Goal: Task Accomplishment & Management: Manage account settings

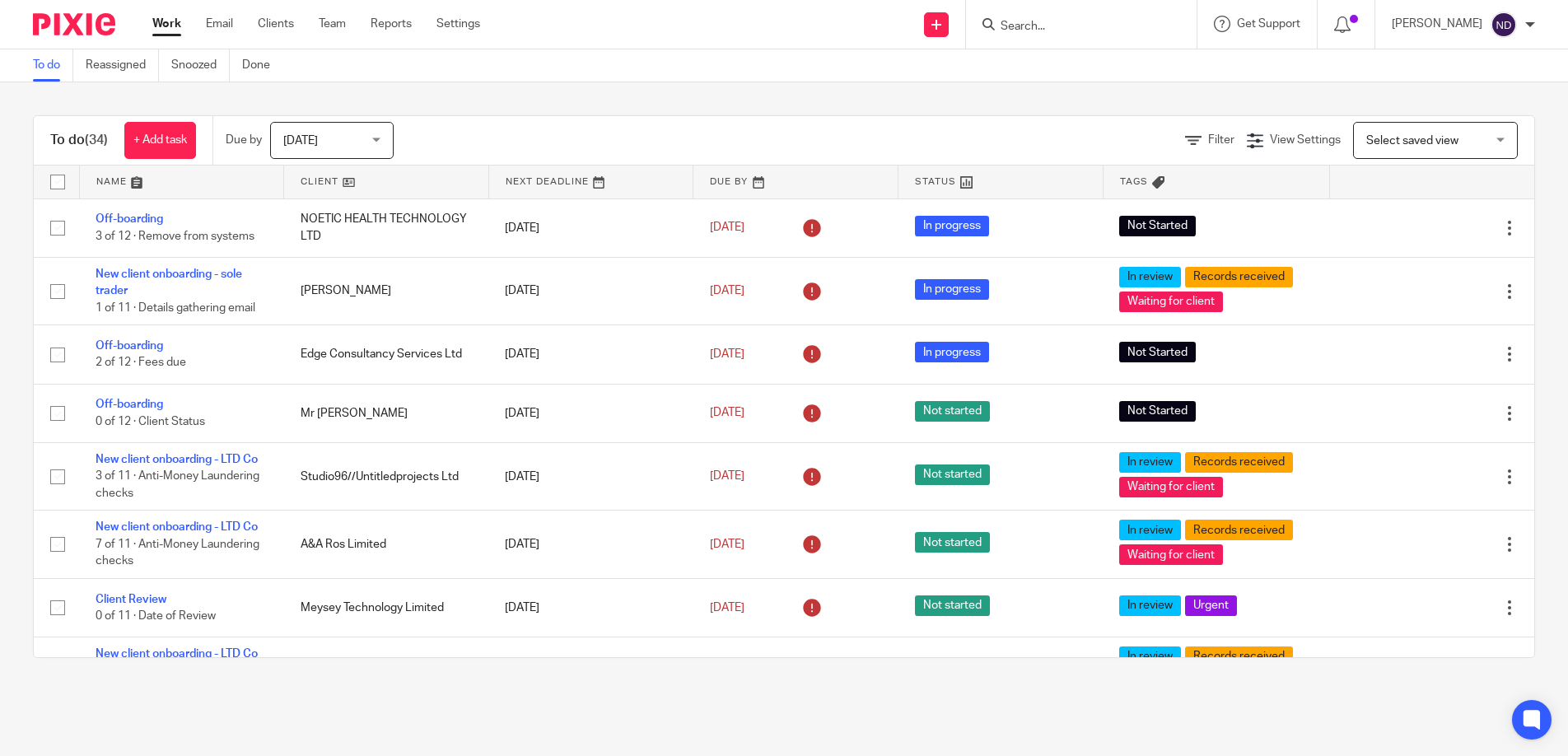
click at [1040, 24] on input "Search" at bounding box center [1073, 27] width 148 height 15
type input "barding"
click at [1099, 66] on link at bounding box center [1135, 71] width 278 height 38
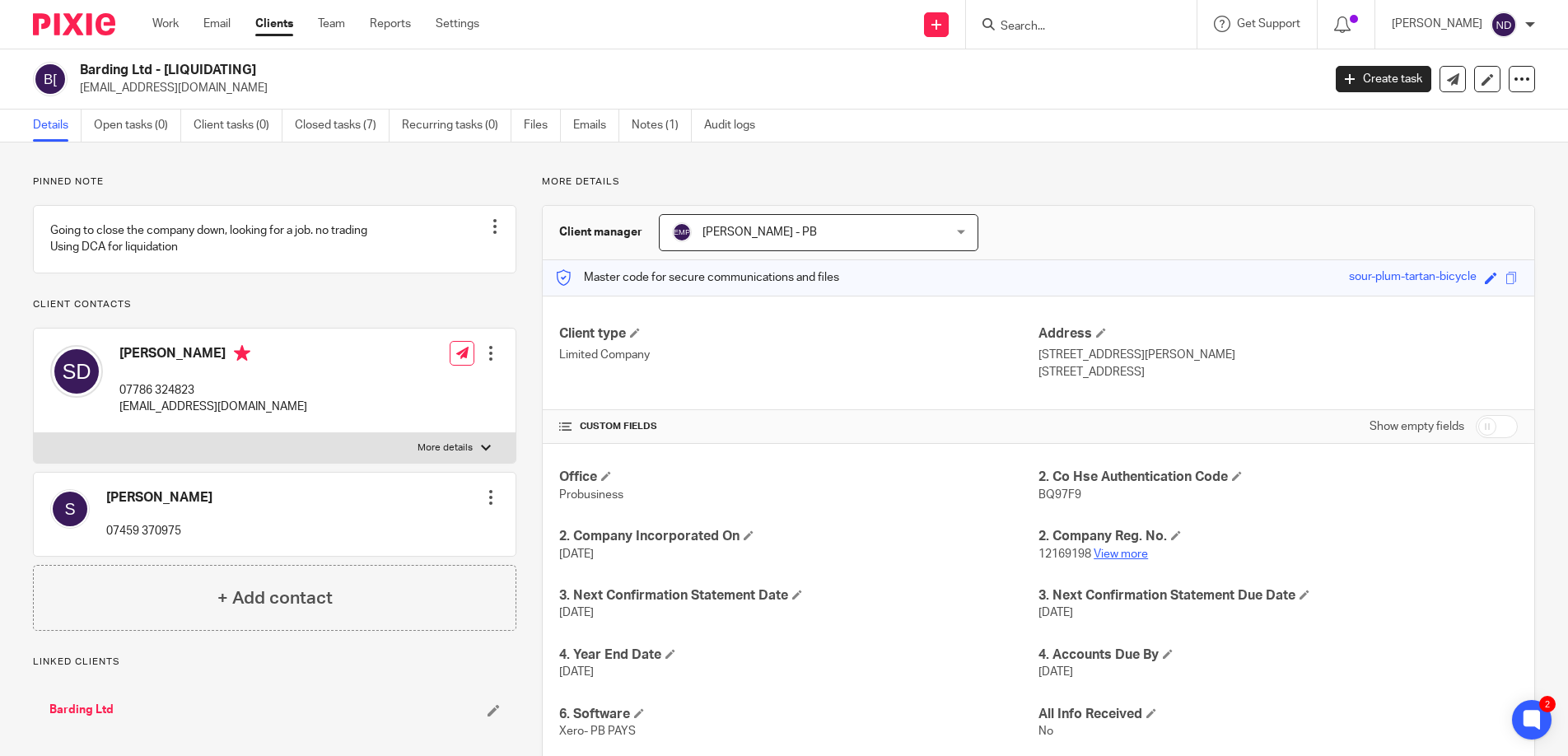
click at [1127, 552] on link "View more" at bounding box center [1121, 555] width 55 height 12
click at [1040, 23] on input "Search" at bounding box center [1073, 27] width 148 height 15
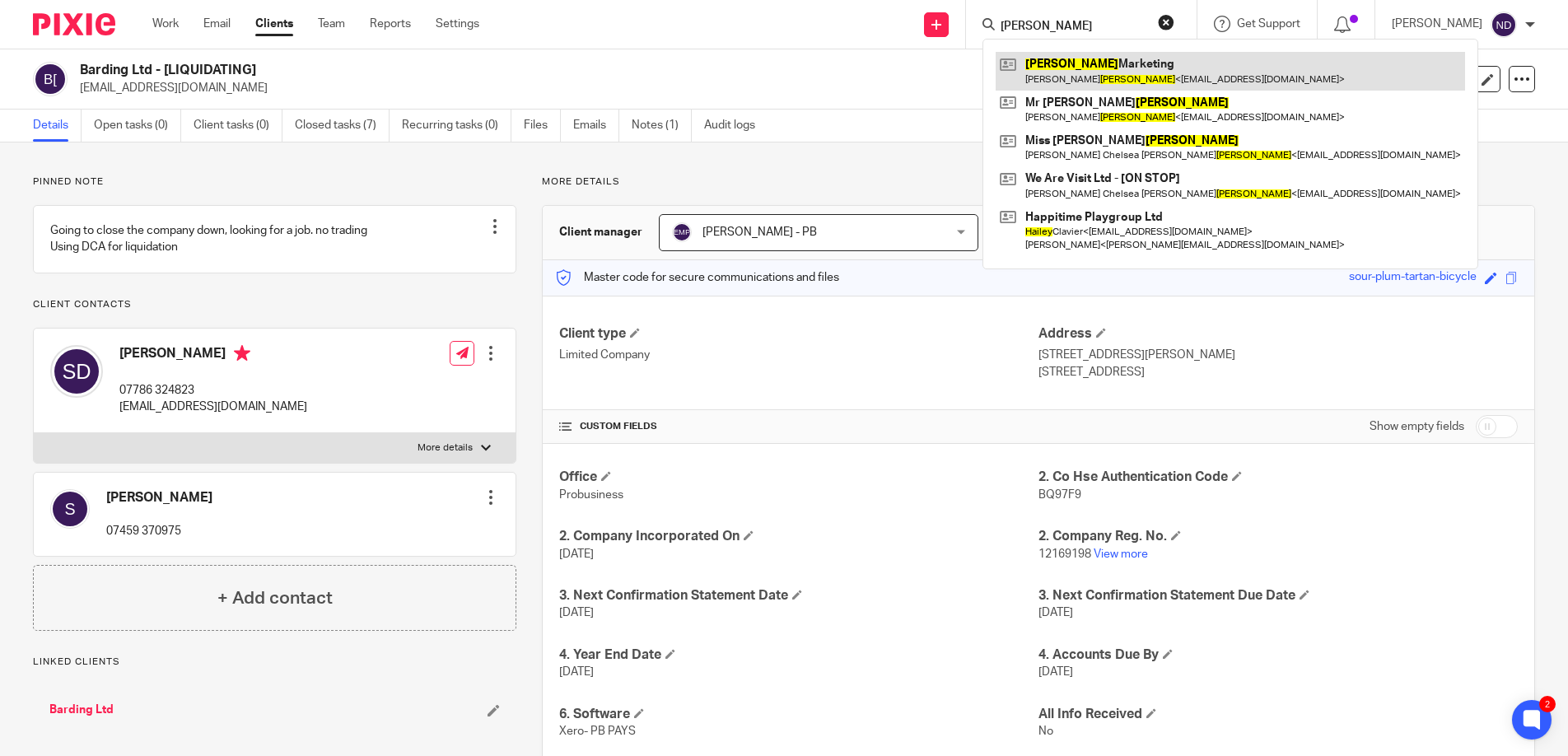
type input "bailey"
click at [1091, 63] on link at bounding box center [1231, 71] width 470 height 38
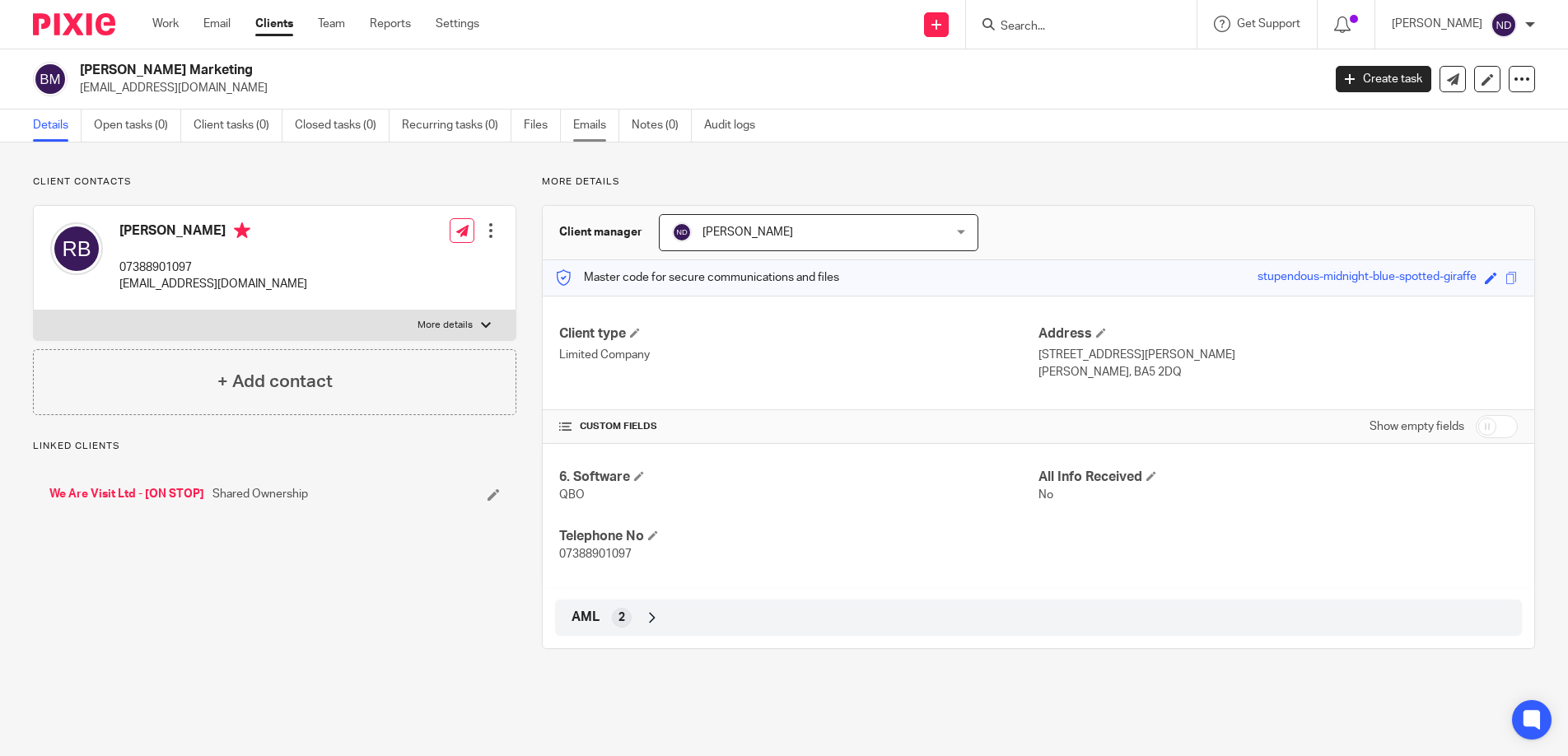
click at [580, 125] on link "Emails" at bounding box center [597, 125] width 46 height 32
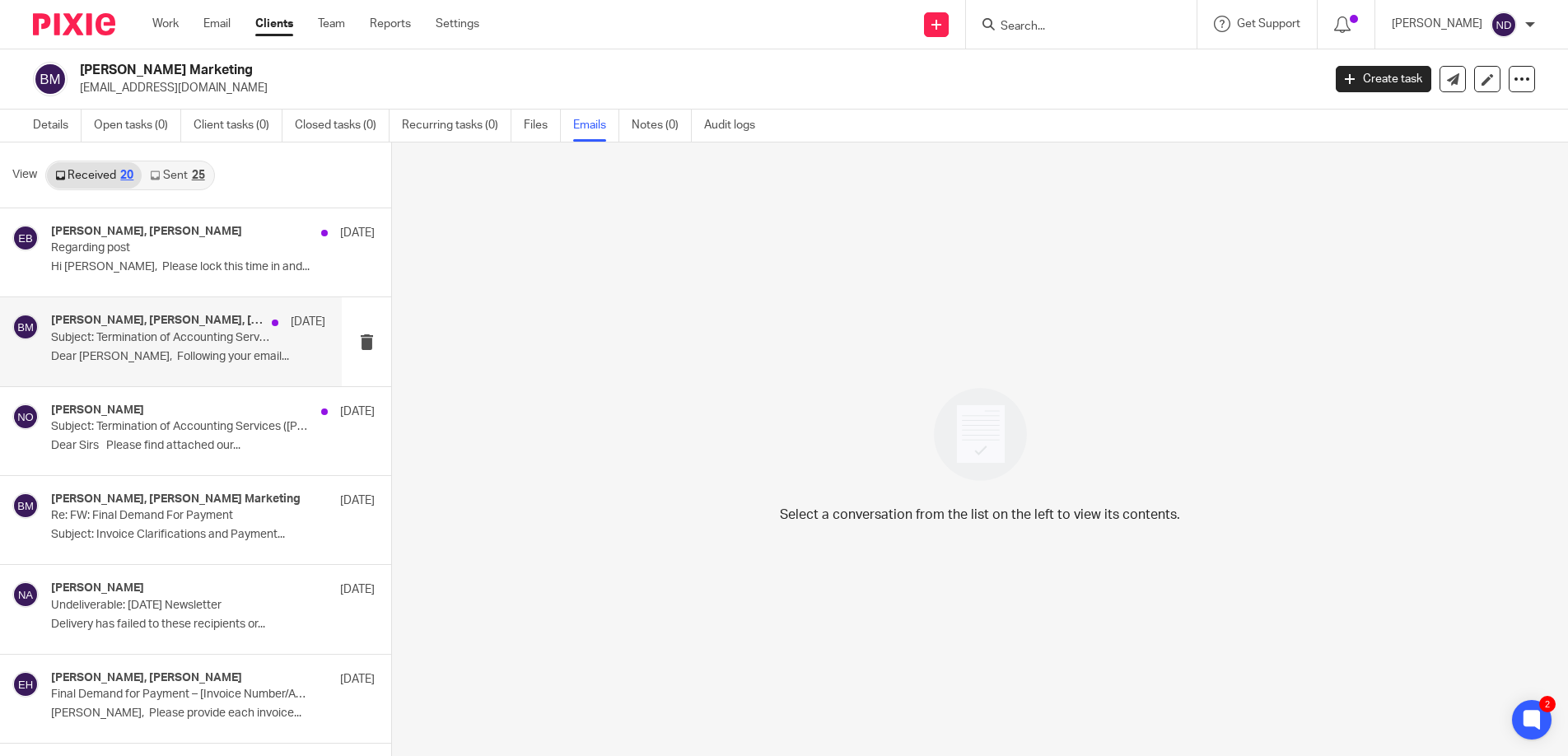
click at [168, 333] on p "Subject: Termination of Accounting Services (Bailey Marketing & WE ARE VISIT LT…" at bounding box center [161, 338] width 219 height 14
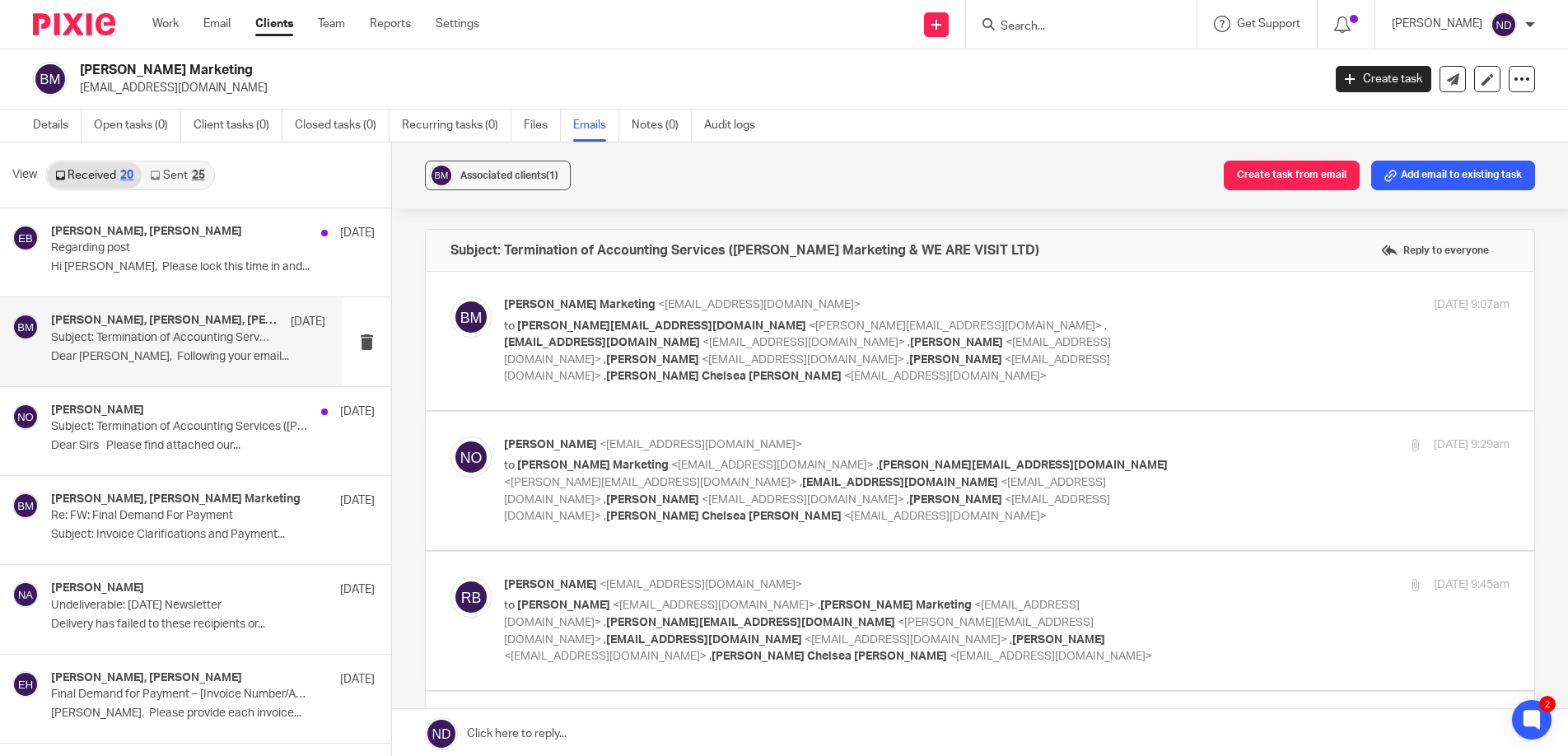
click at [619, 327] on span "jane@bookrite.co.uk" at bounding box center [661, 327] width 289 height 12
checkbox input "true"
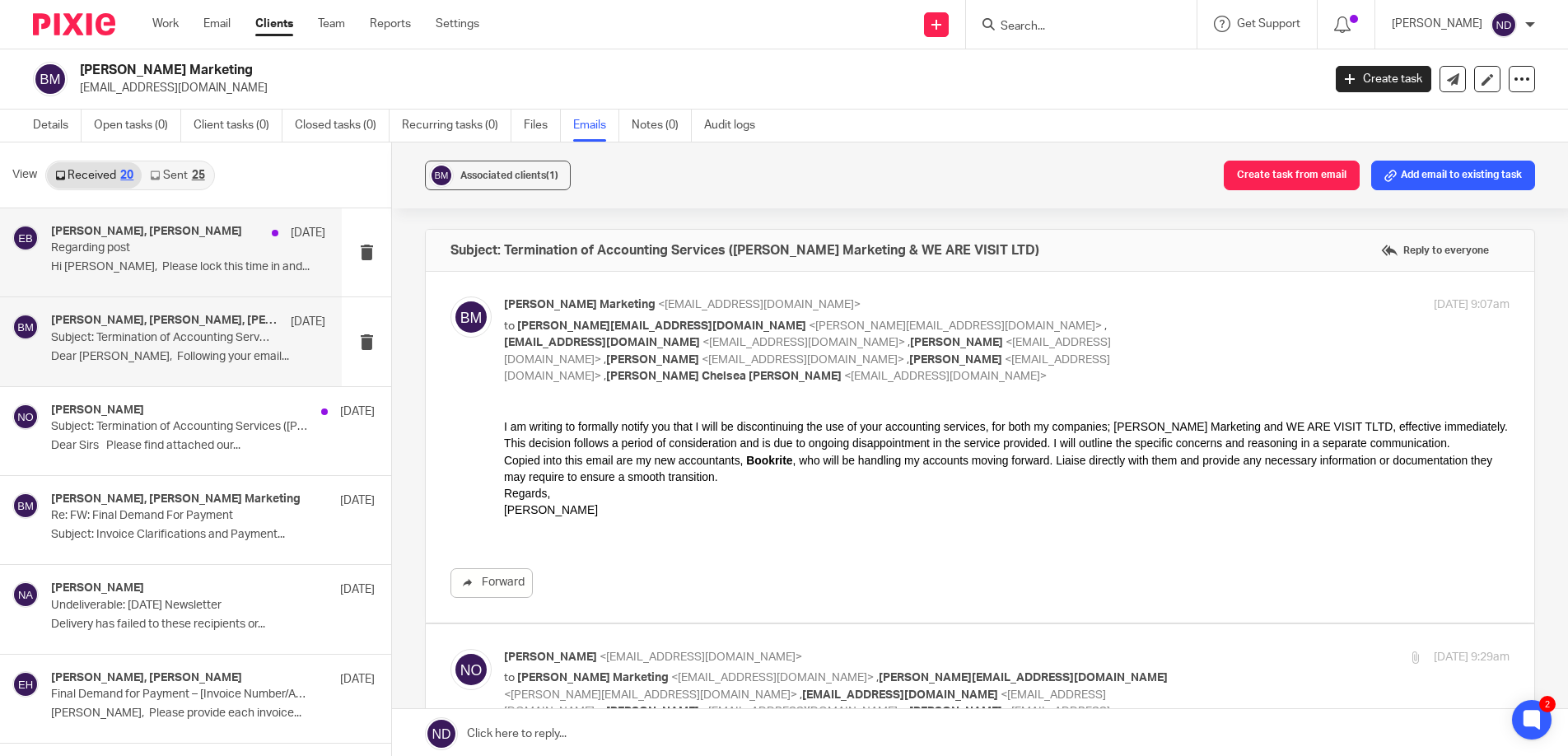
click at [120, 250] on p "Regarding post" at bounding box center [161, 248] width 219 height 14
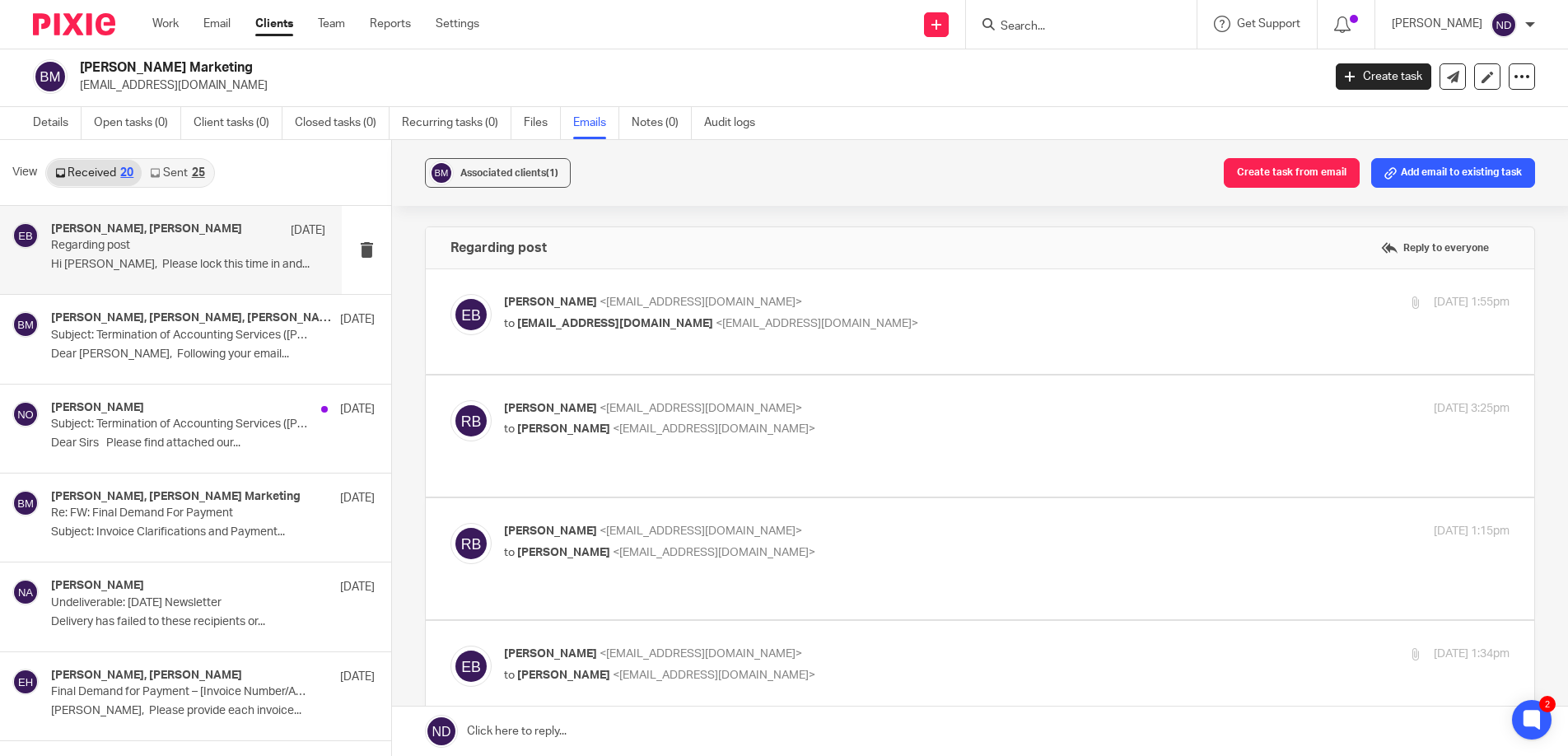
click at [167, 172] on link "Sent 25" at bounding box center [177, 173] width 70 height 27
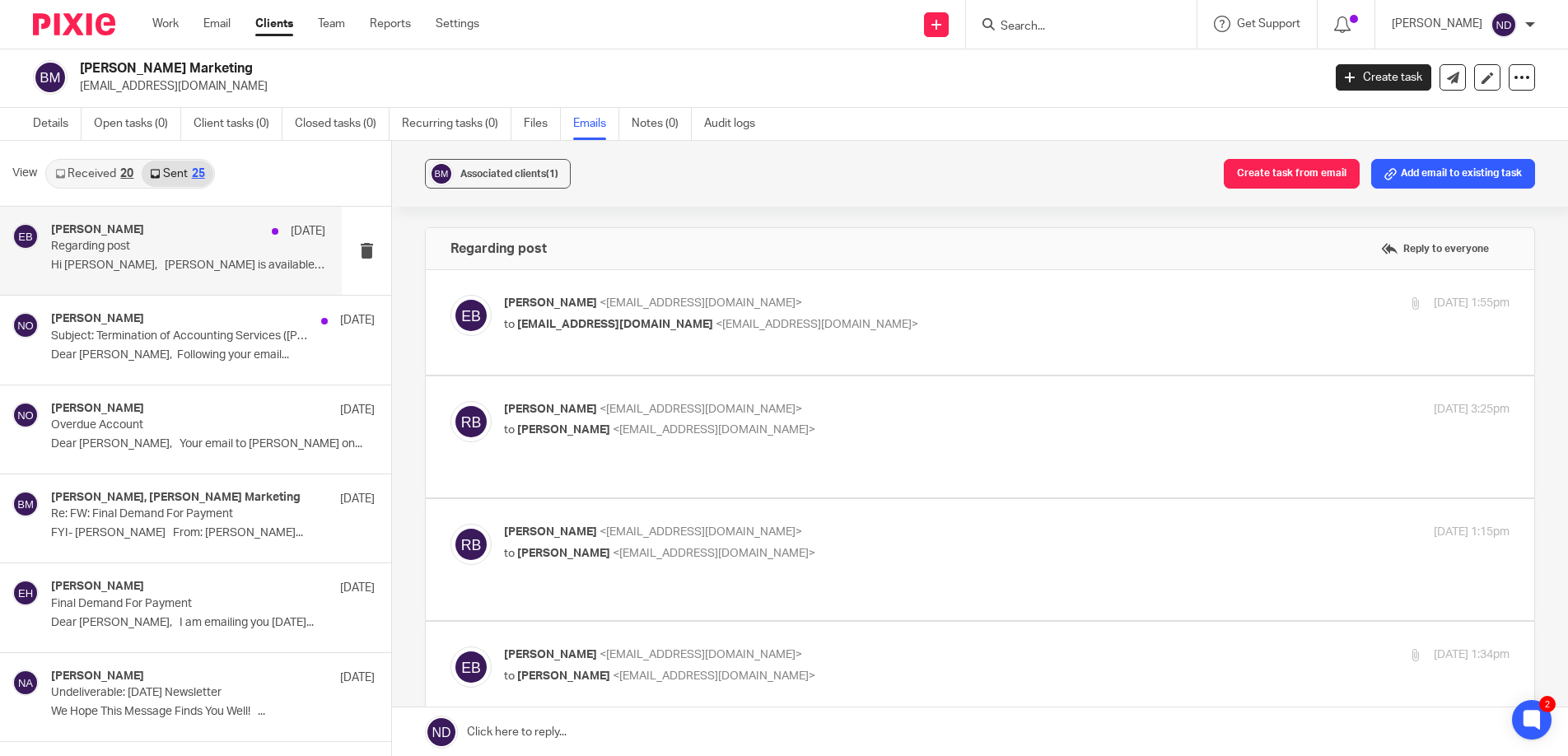
click at [114, 243] on p "Regarding post" at bounding box center [161, 246] width 219 height 14
click at [119, 340] on p "Subject: Termination of Accounting Services (Bailey Marketing & WE ARE VISIT LT…" at bounding box center [161, 337] width 219 height 14
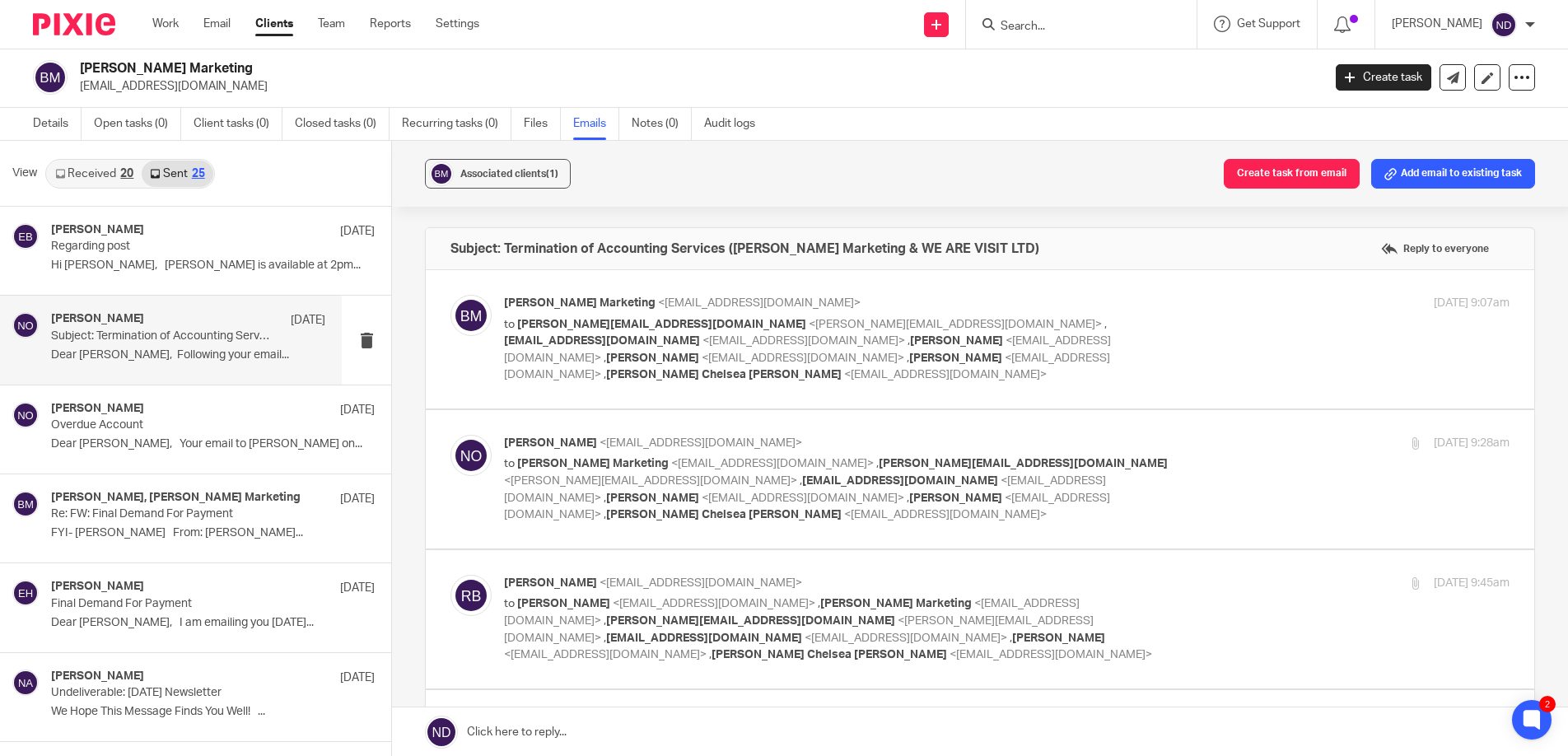
scroll to position [0, 0]
click at [652, 312] on p "Bailey Marketing <rbaileymarketing@gmail.com>" at bounding box center [839, 303] width 670 height 17
checkbox input "true"
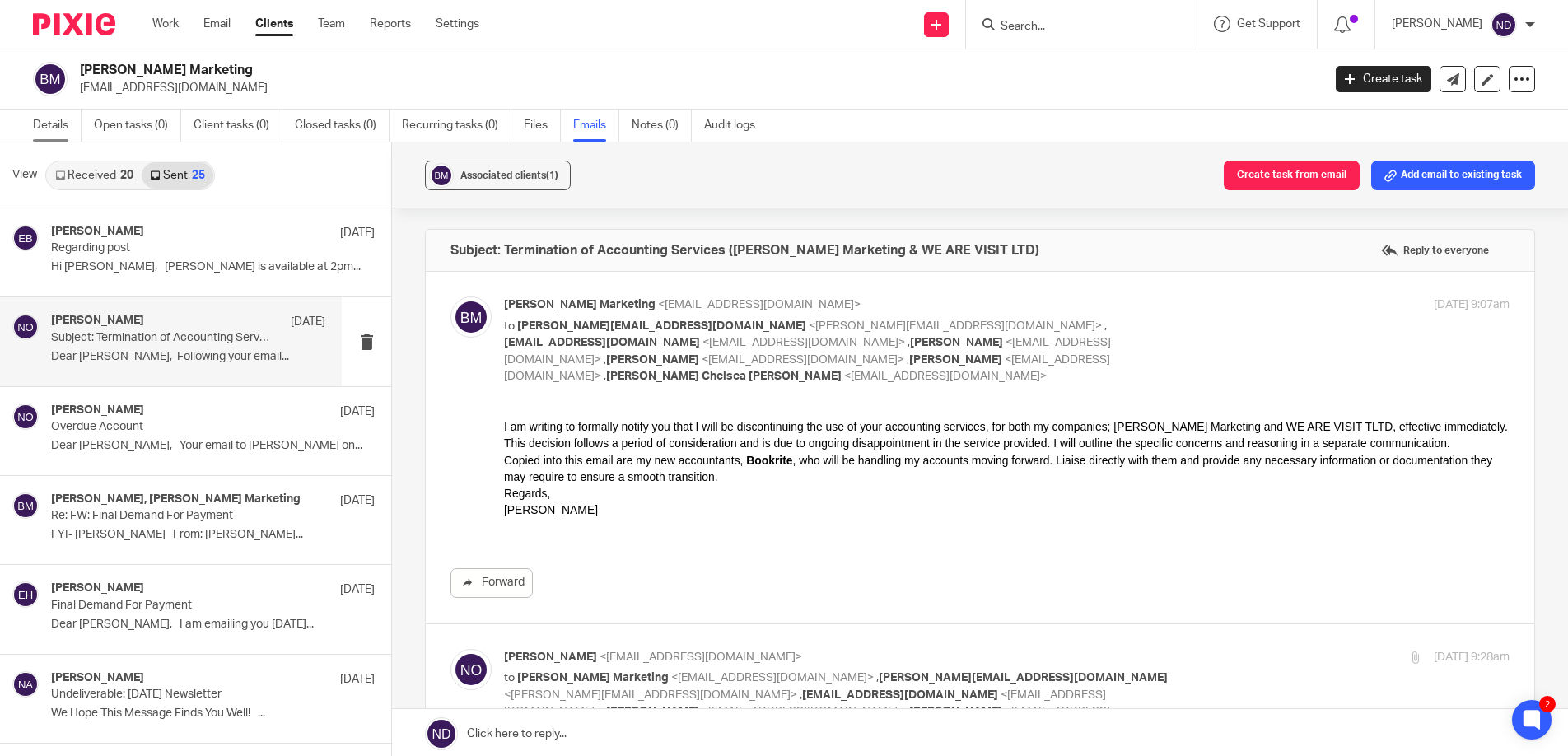
click at [46, 127] on link "Details" at bounding box center [57, 125] width 49 height 32
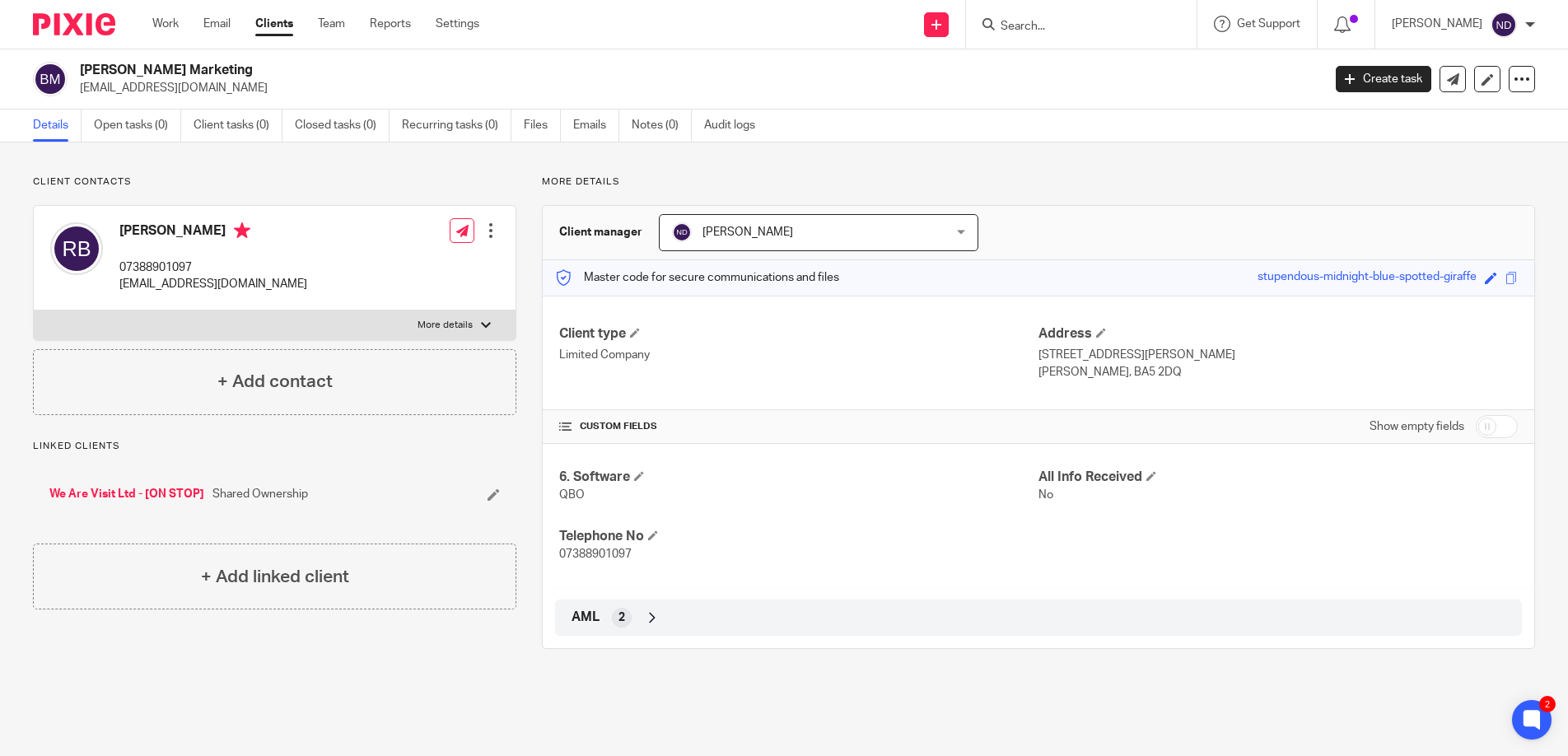
click at [1057, 27] on input "Search" at bounding box center [1073, 27] width 148 height 15
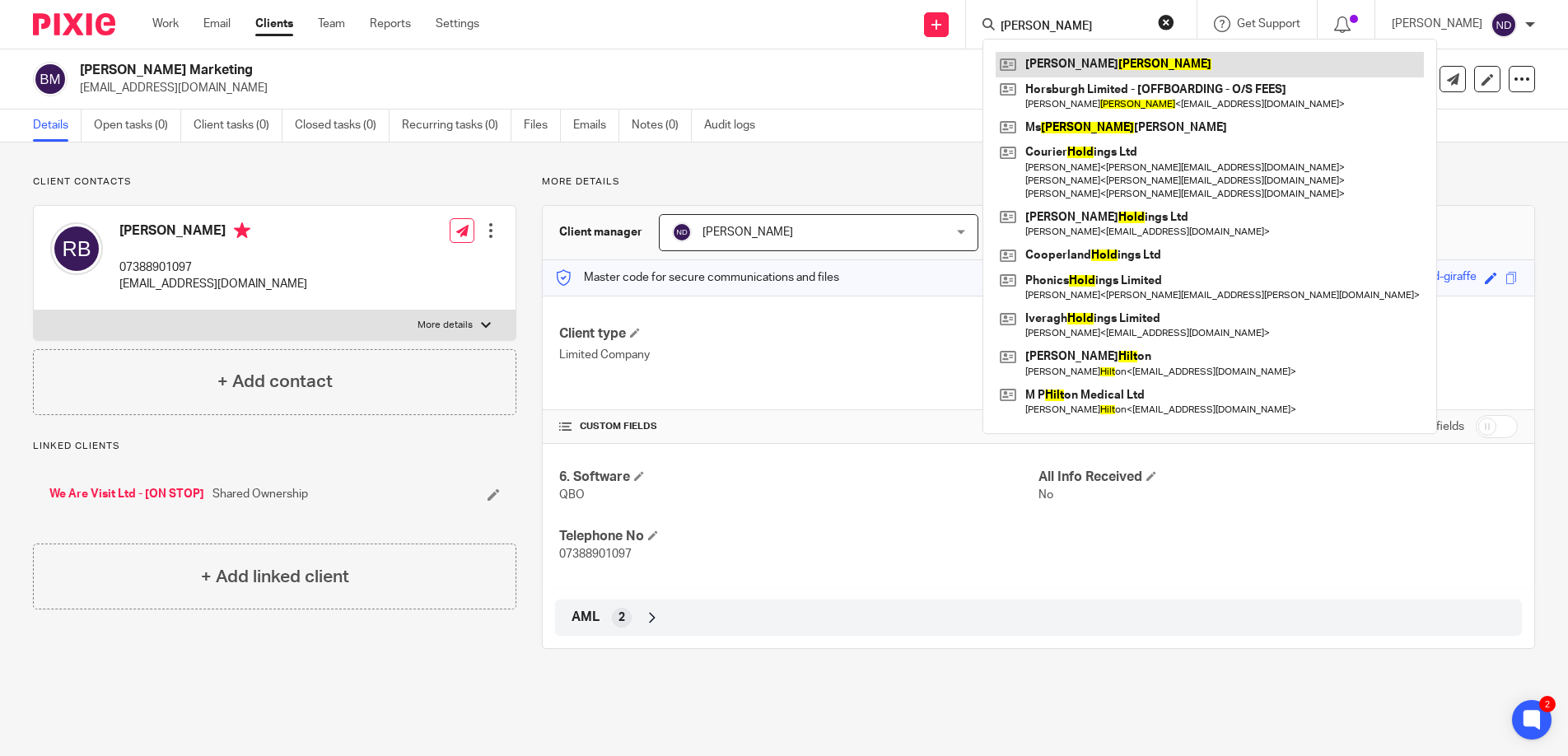
type input "[PERSON_NAME]"
click button "submit" at bounding box center [0, 0] width 0 height 0
click at [1062, 63] on link at bounding box center [1210, 65] width 428 height 25
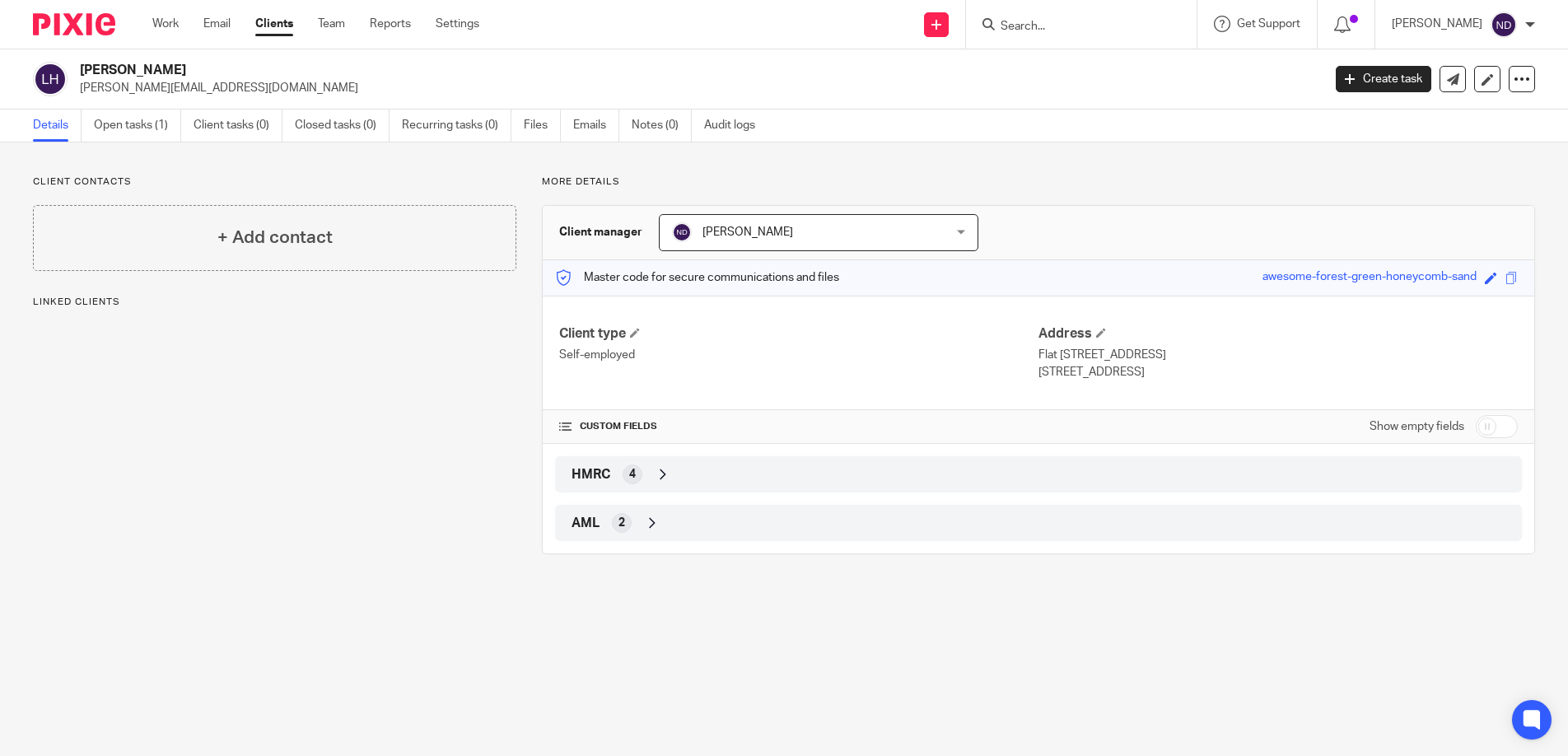
click at [1036, 26] on input "Search" at bounding box center [1073, 27] width 148 height 15
click at [1048, 20] on input "Search" at bounding box center [1073, 27] width 148 height 15
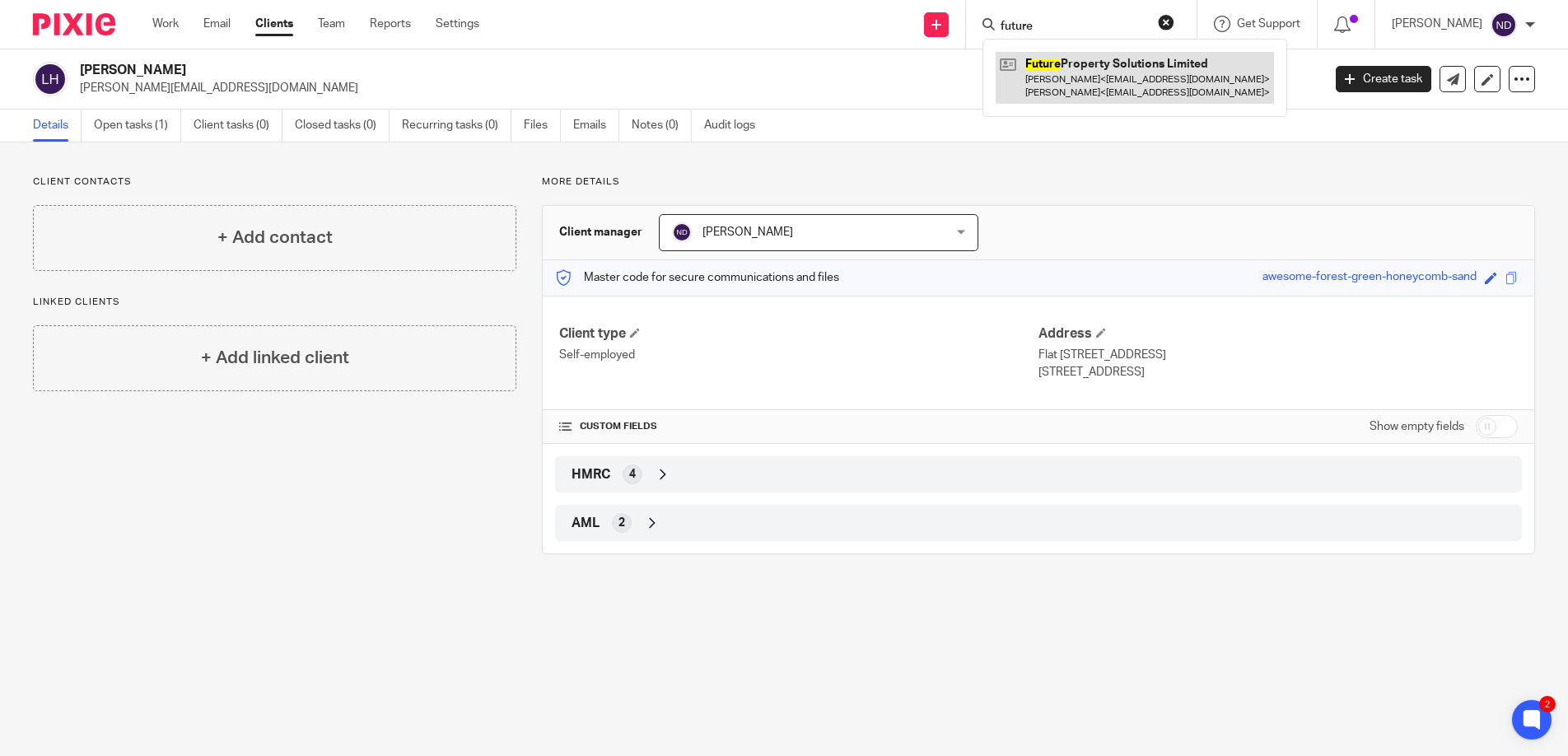
type input "future"
click at [1119, 77] on link at bounding box center [1135, 78] width 278 height 51
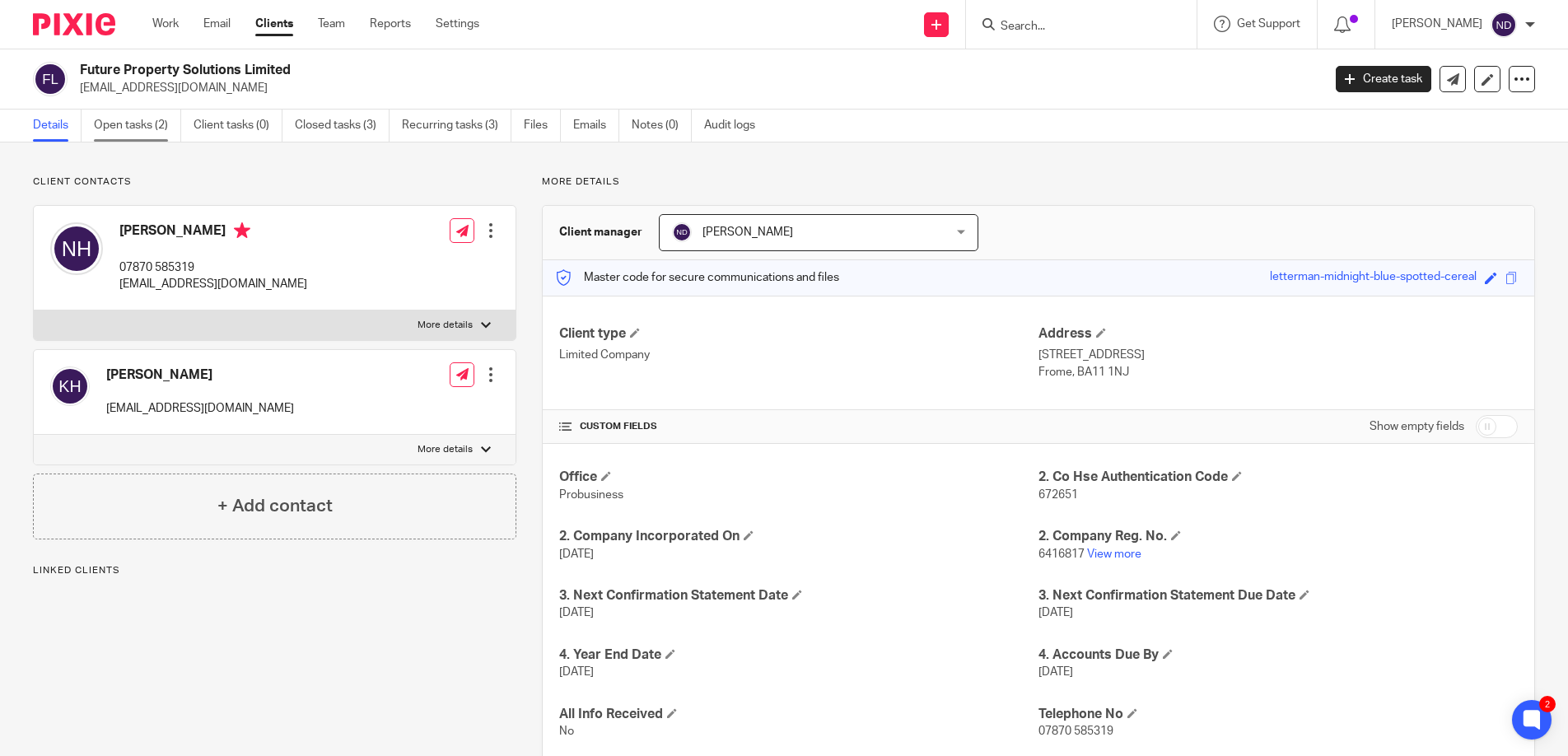
click at [118, 128] on link "Open tasks (2)" at bounding box center [137, 125] width 87 height 32
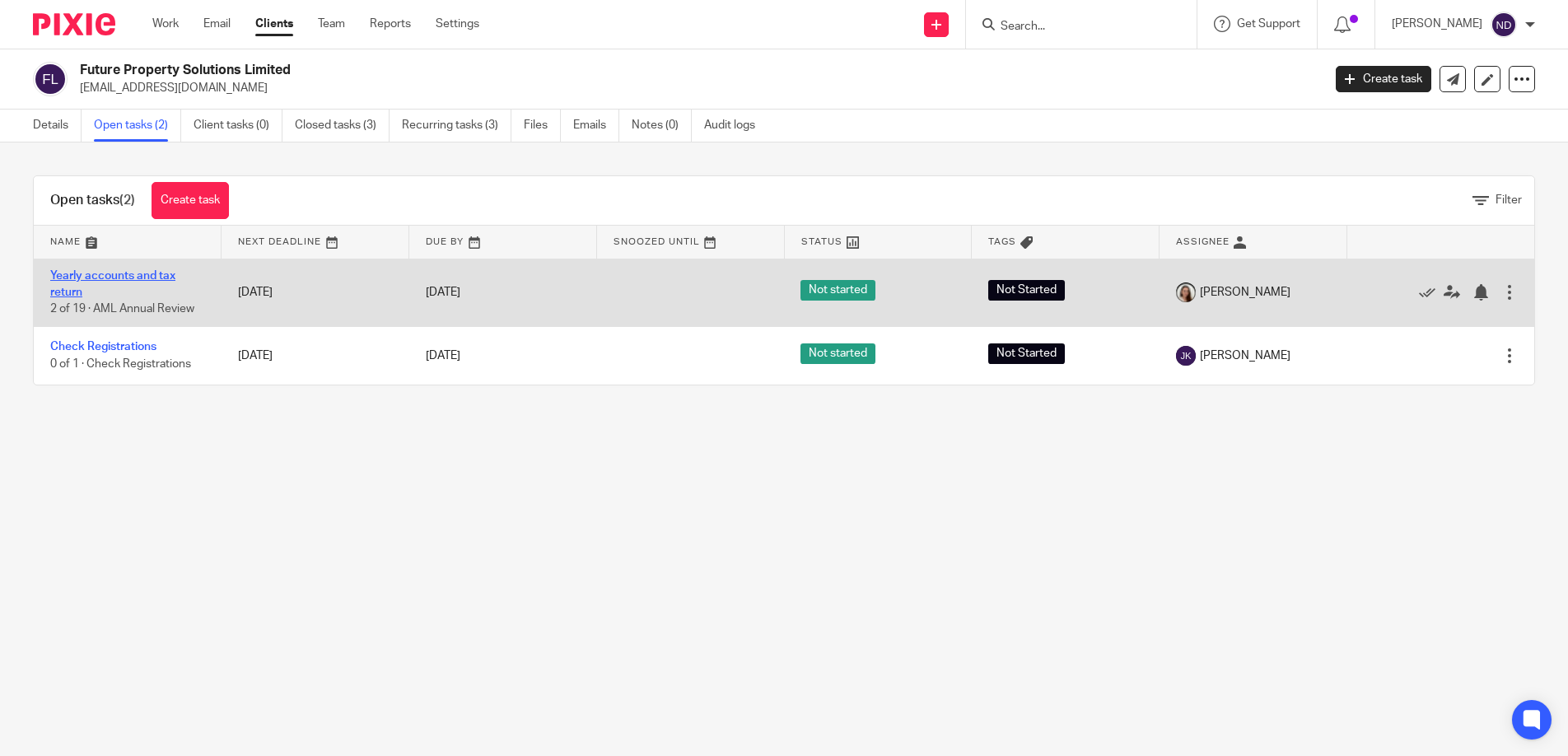
click at [103, 274] on link "Yearly accounts and tax return" at bounding box center [113, 284] width 125 height 28
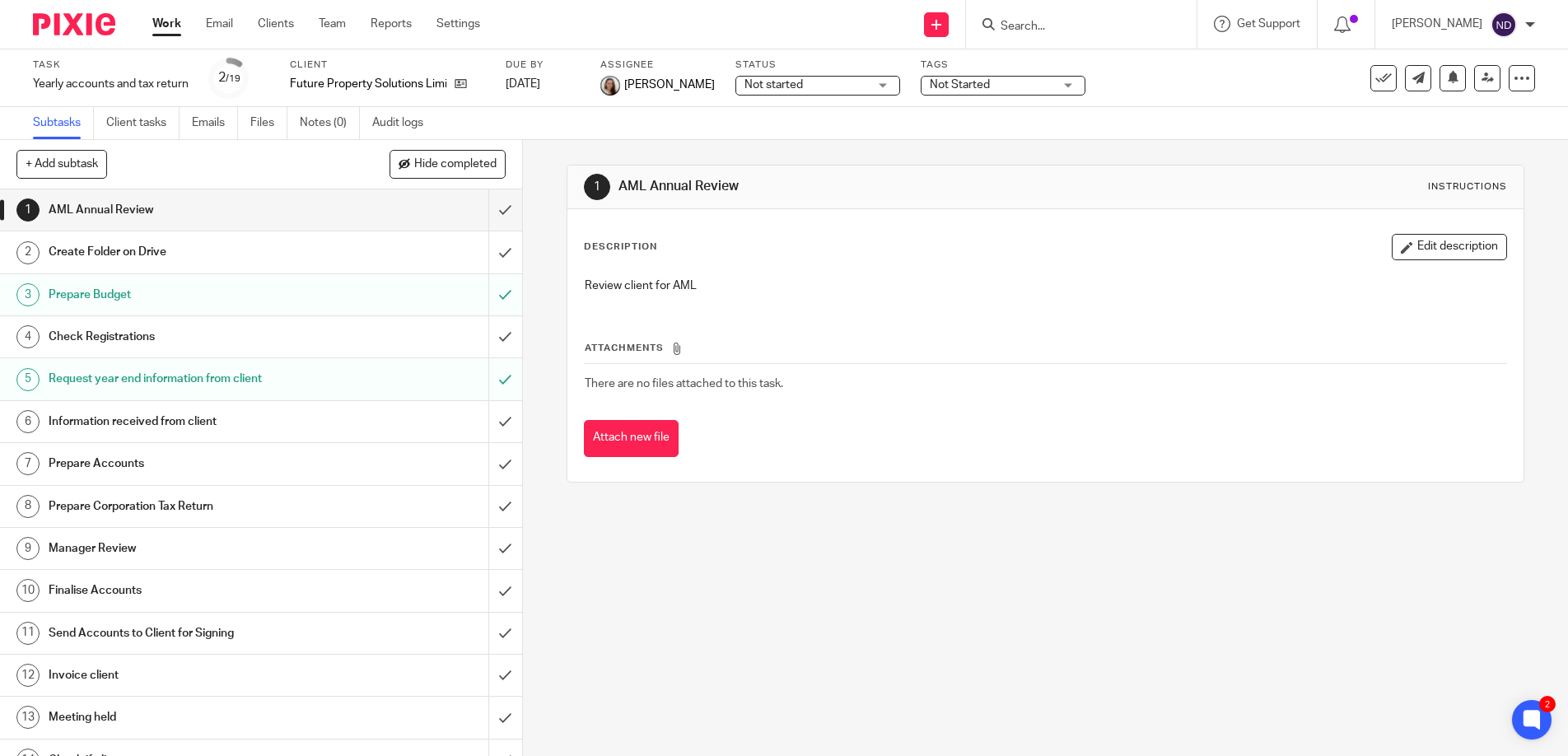
click at [188, 378] on h1 "Request year end information from client" at bounding box center [190, 379] width 283 height 25
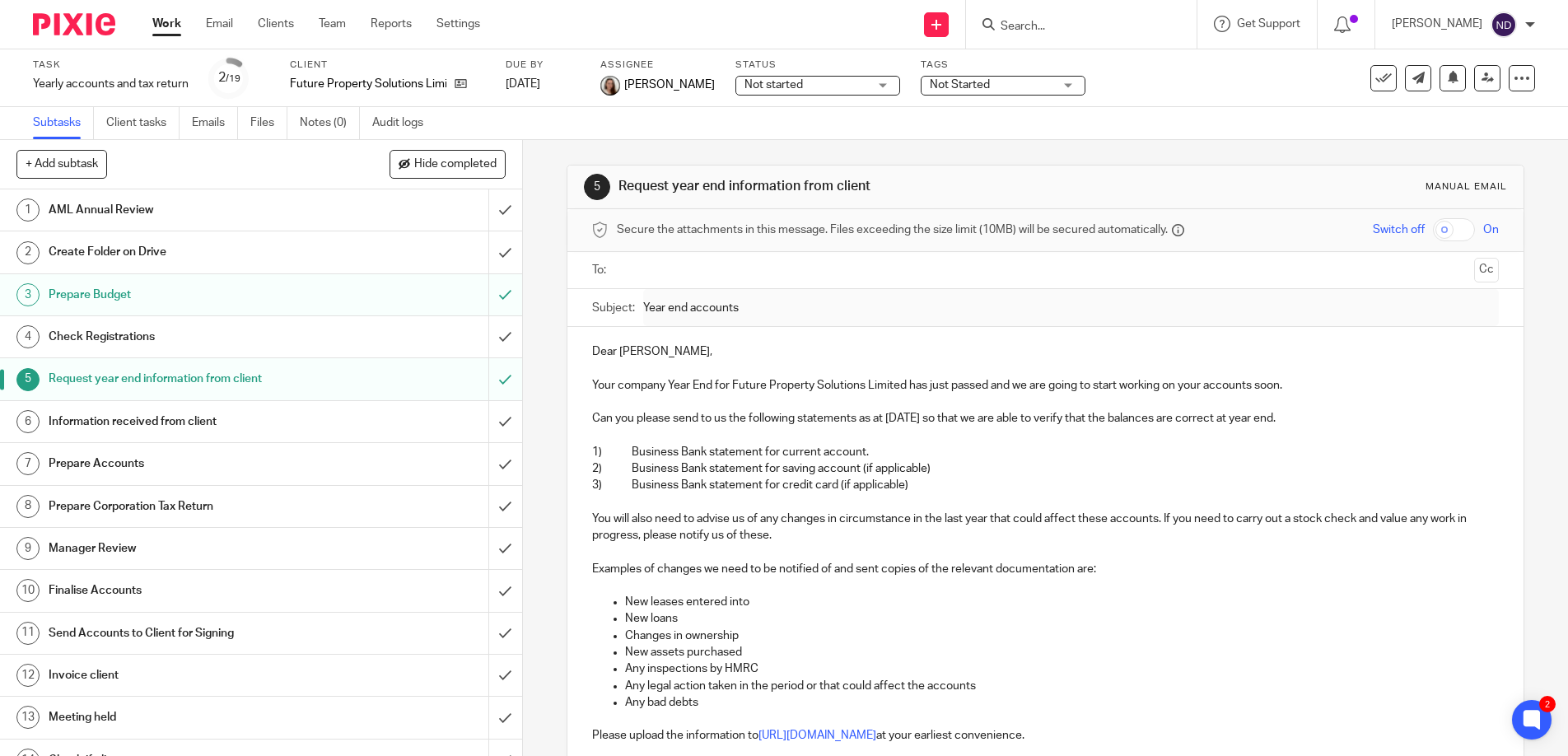
drag, startPoint x: 1043, startPoint y: 28, endPoint x: 1019, endPoint y: 54, distance: 35.4
click at [1043, 28] on input "Search" at bounding box center [1073, 27] width 148 height 15
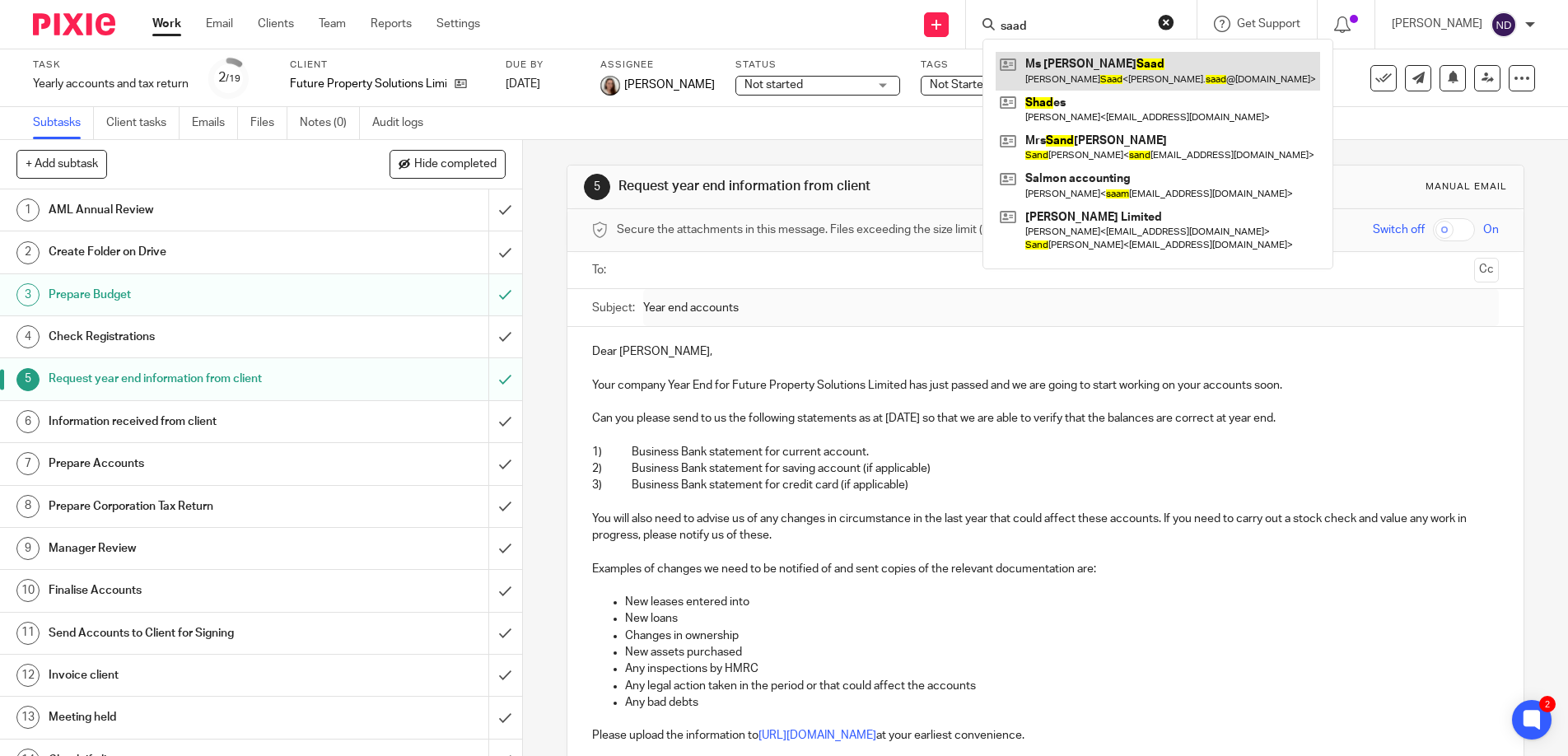
type input "saad"
click at [1099, 65] on link at bounding box center [1159, 71] width 325 height 38
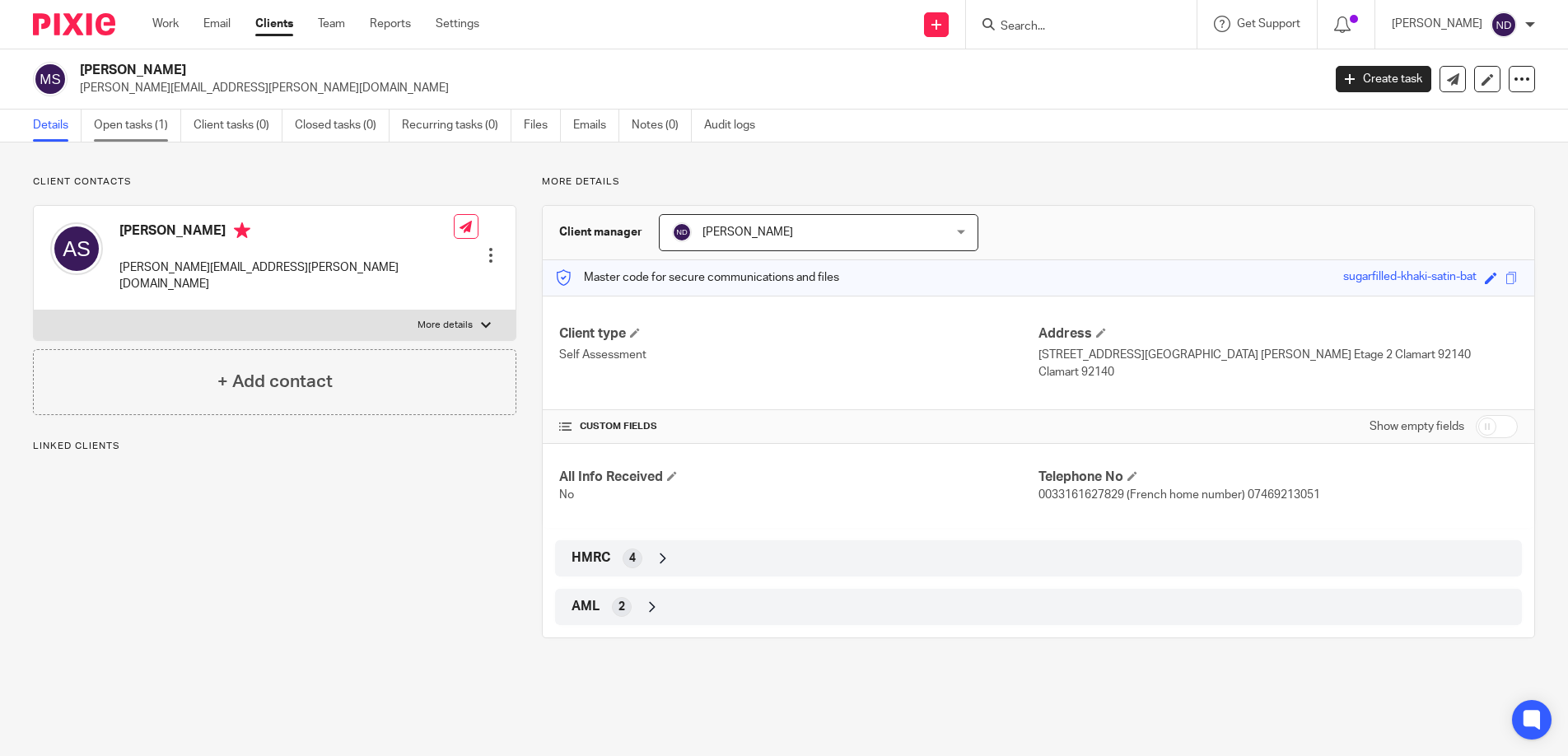
click at [127, 127] on link "Open tasks (1)" at bounding box center [137, 125] width 87 height 32
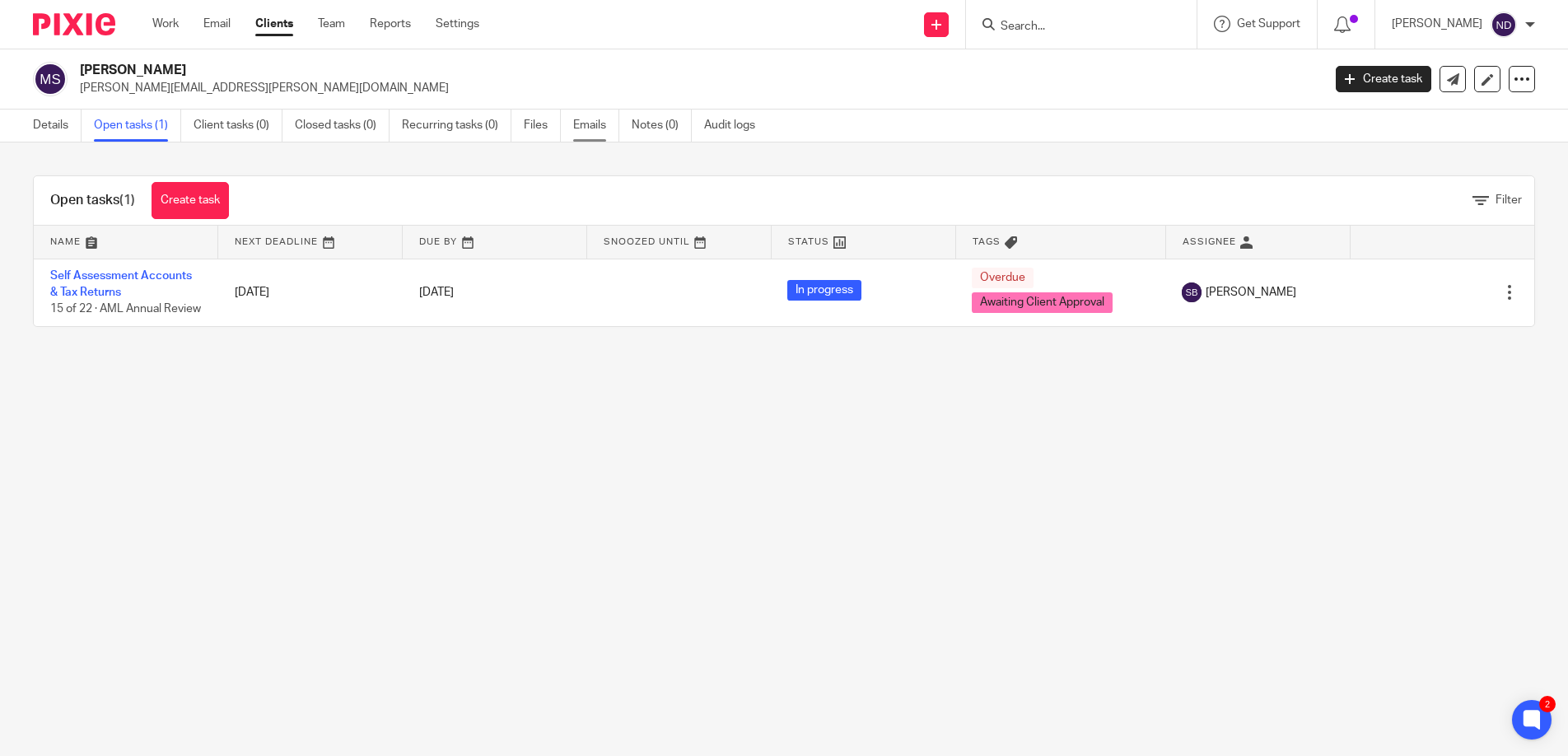
click at [593, 124] on link "Emails" at bounding box center [597, 125] width 46 height 32
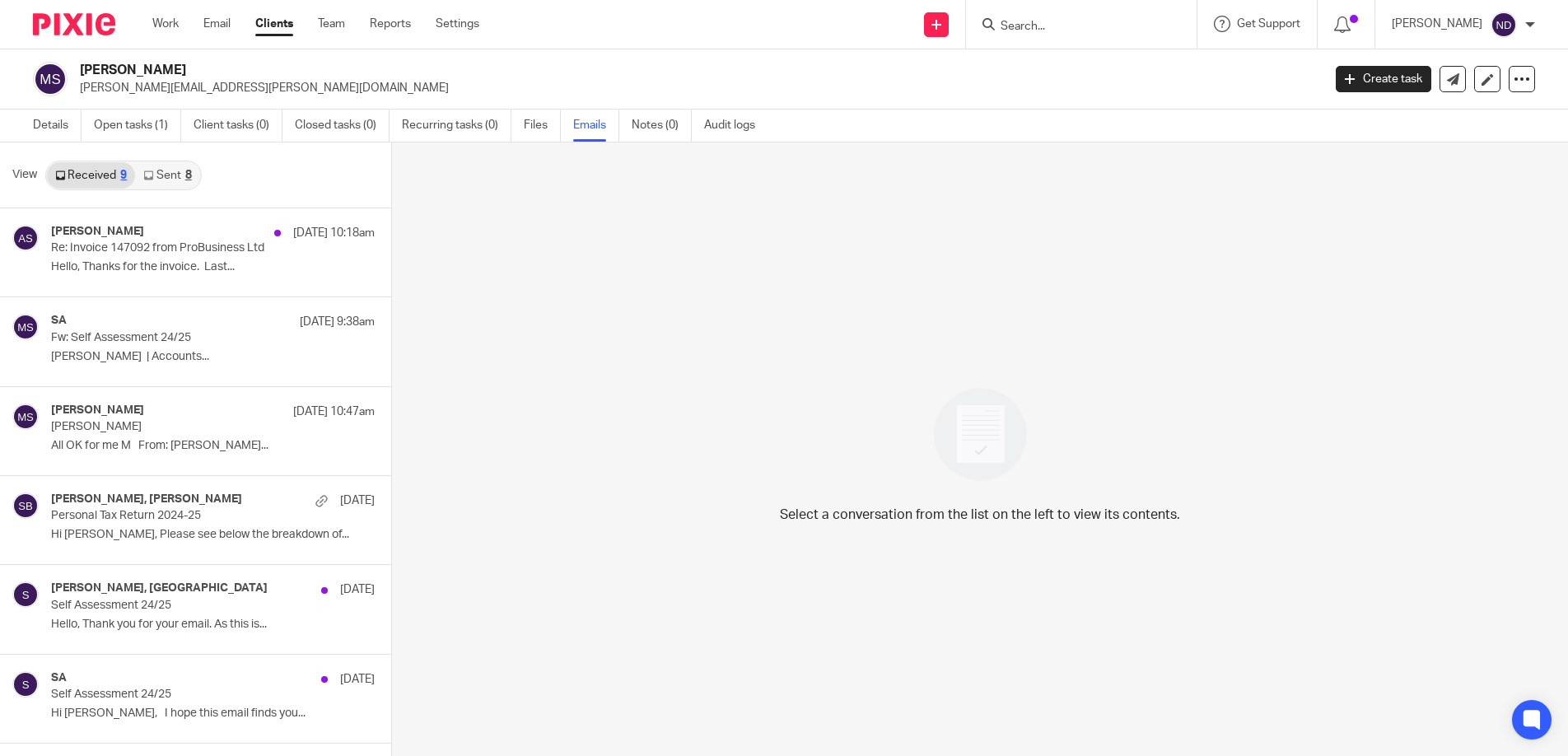
click at [177, 177] on link "Sent 8" at bounding box center [167, 176] width 65 height 27
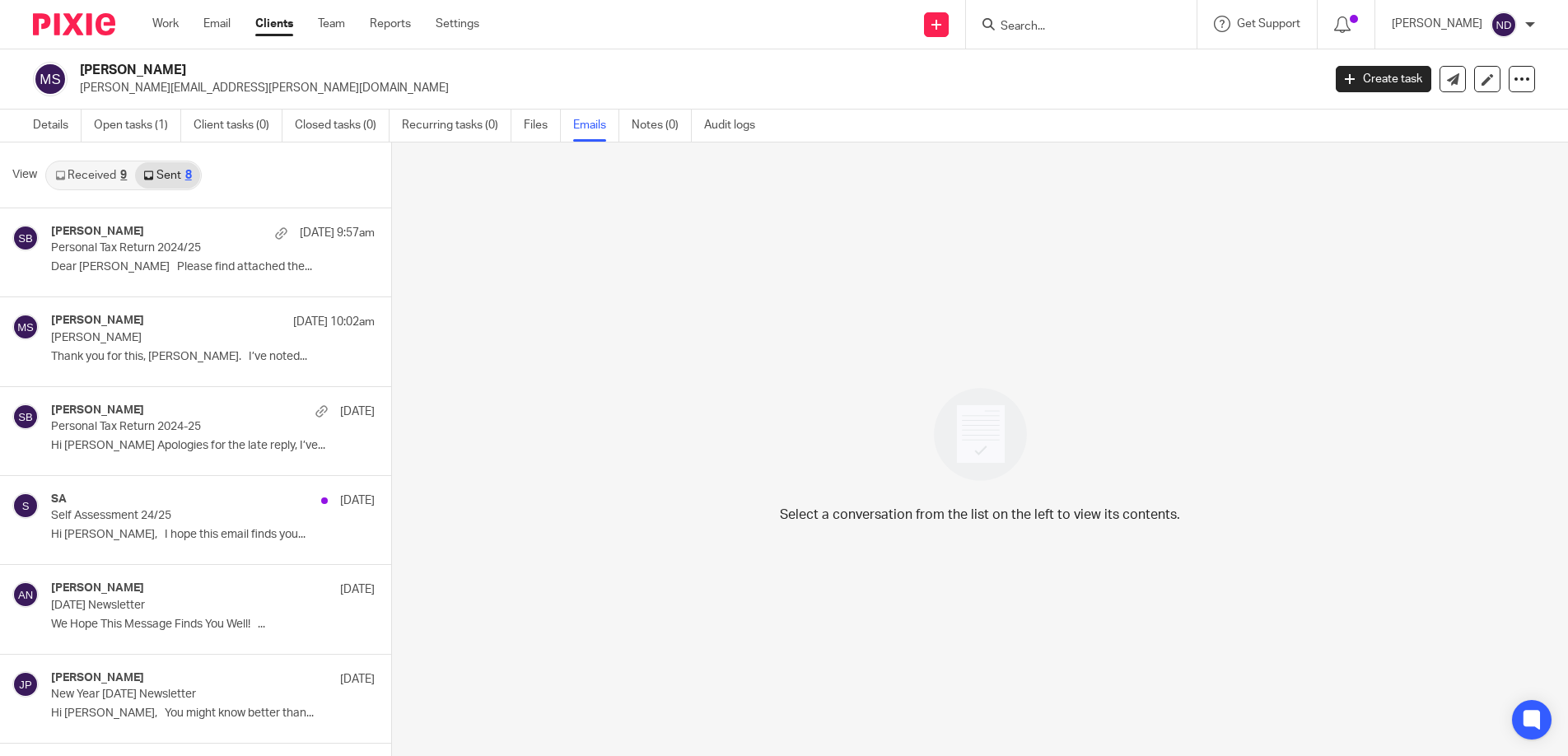
scroll to position [2, 0]
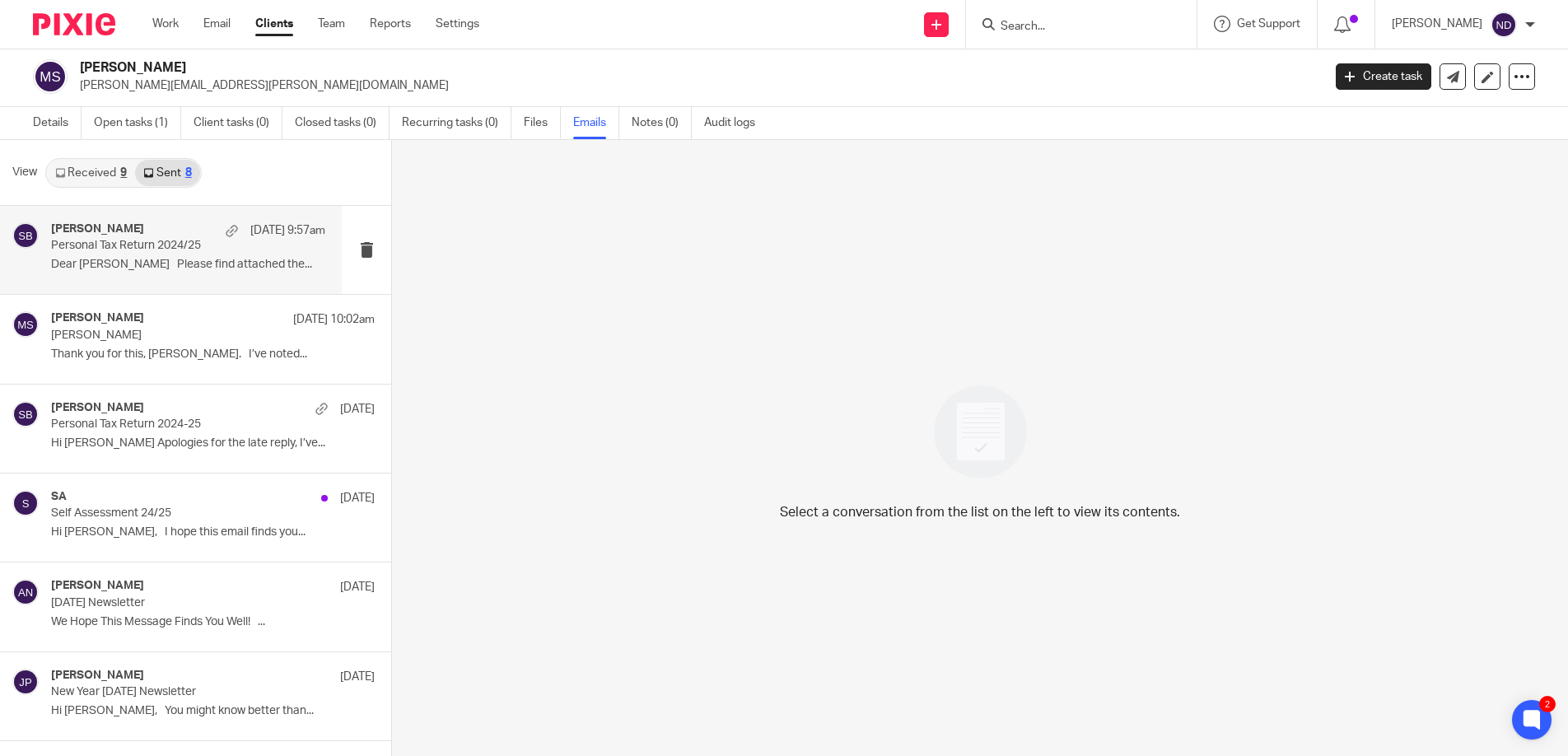
click at [123, 256] on div "[PERSON_NAME] [DATE] 9:57am Personal Tax Return 2024/25 Dear [PERSON_NAME] Plea…" at bounding box center [188, 250] width 274 height 56
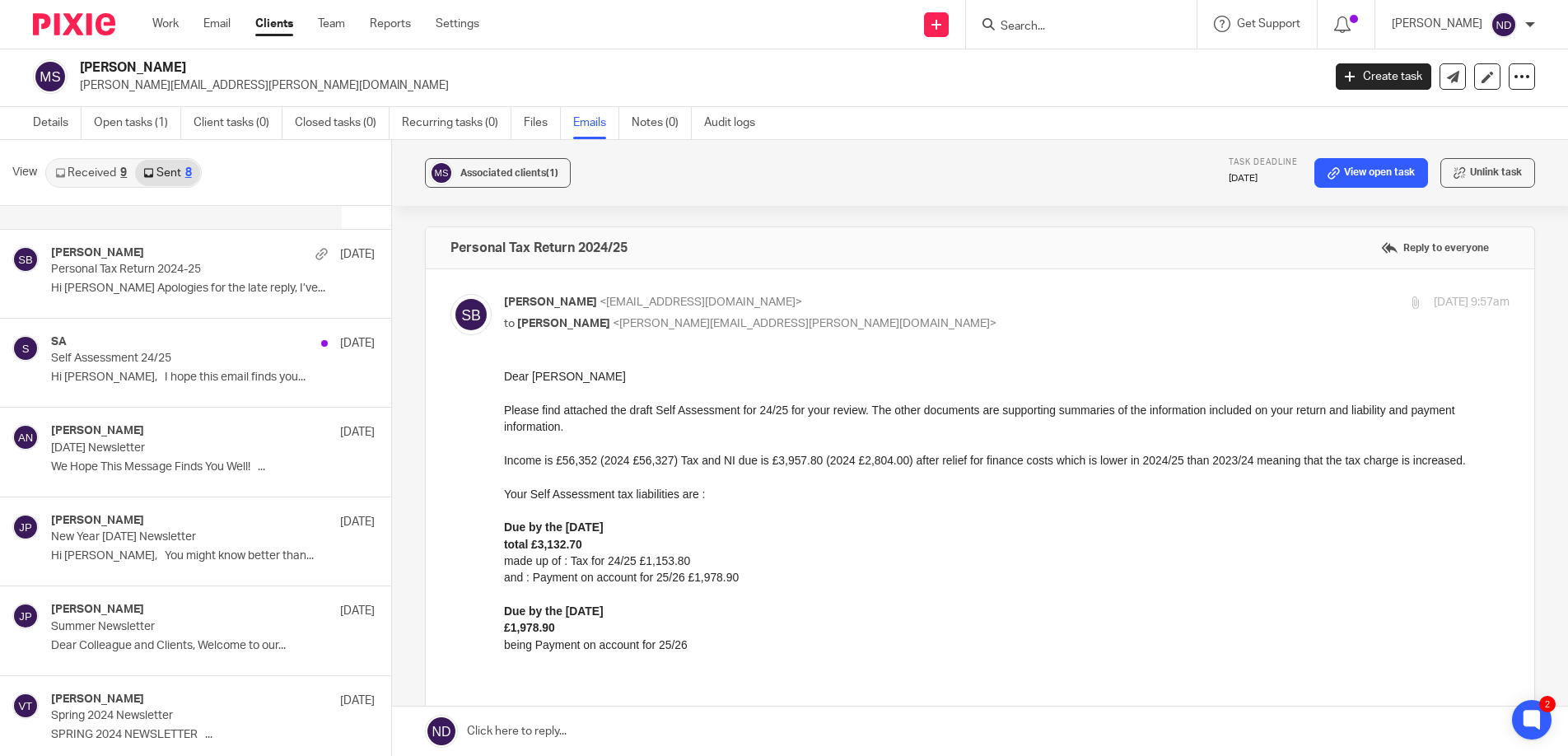
scroll to position [159, 0]
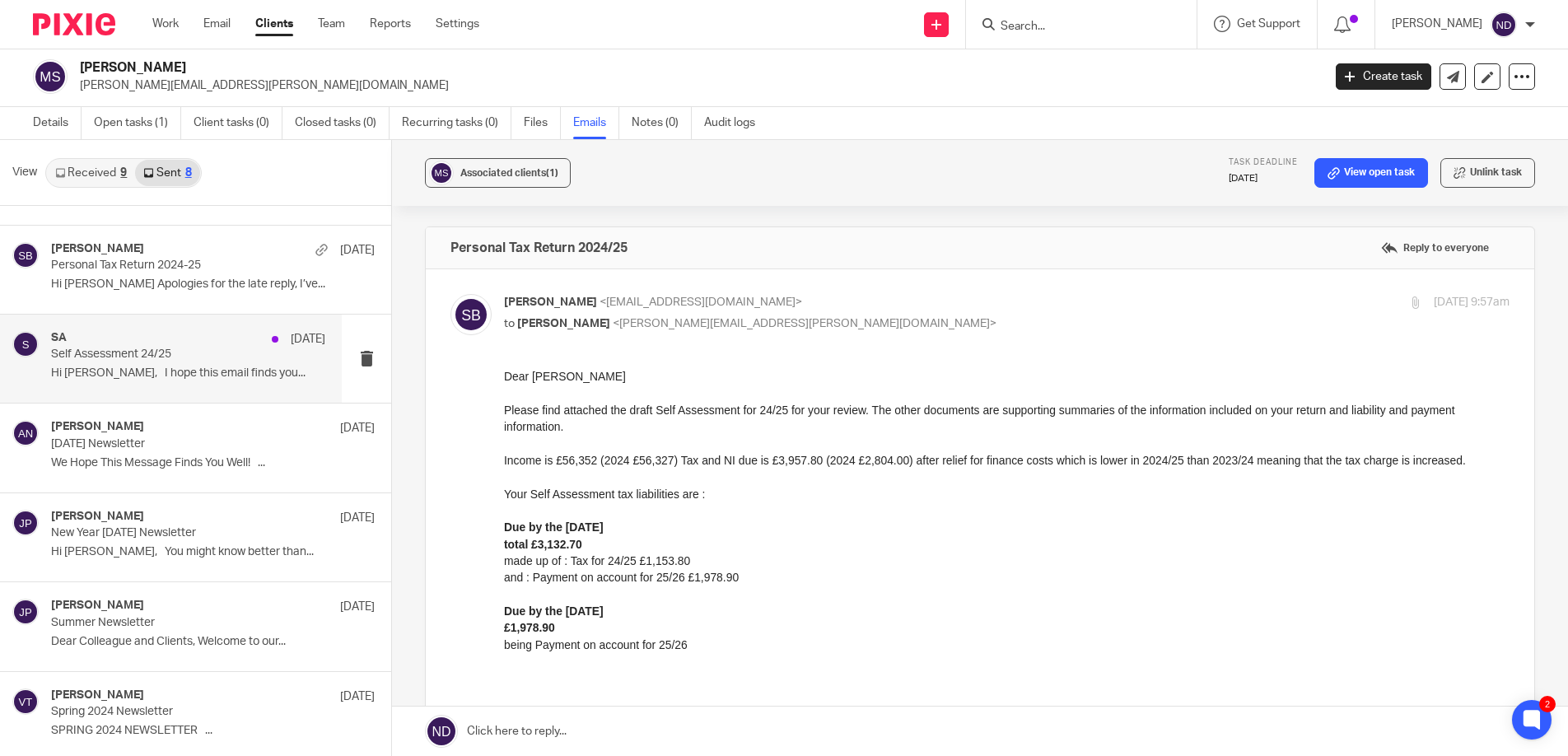
click at [116, 356] on p "Self Assessment 24/25" at bounding box center [161, 354] width 219 height 14
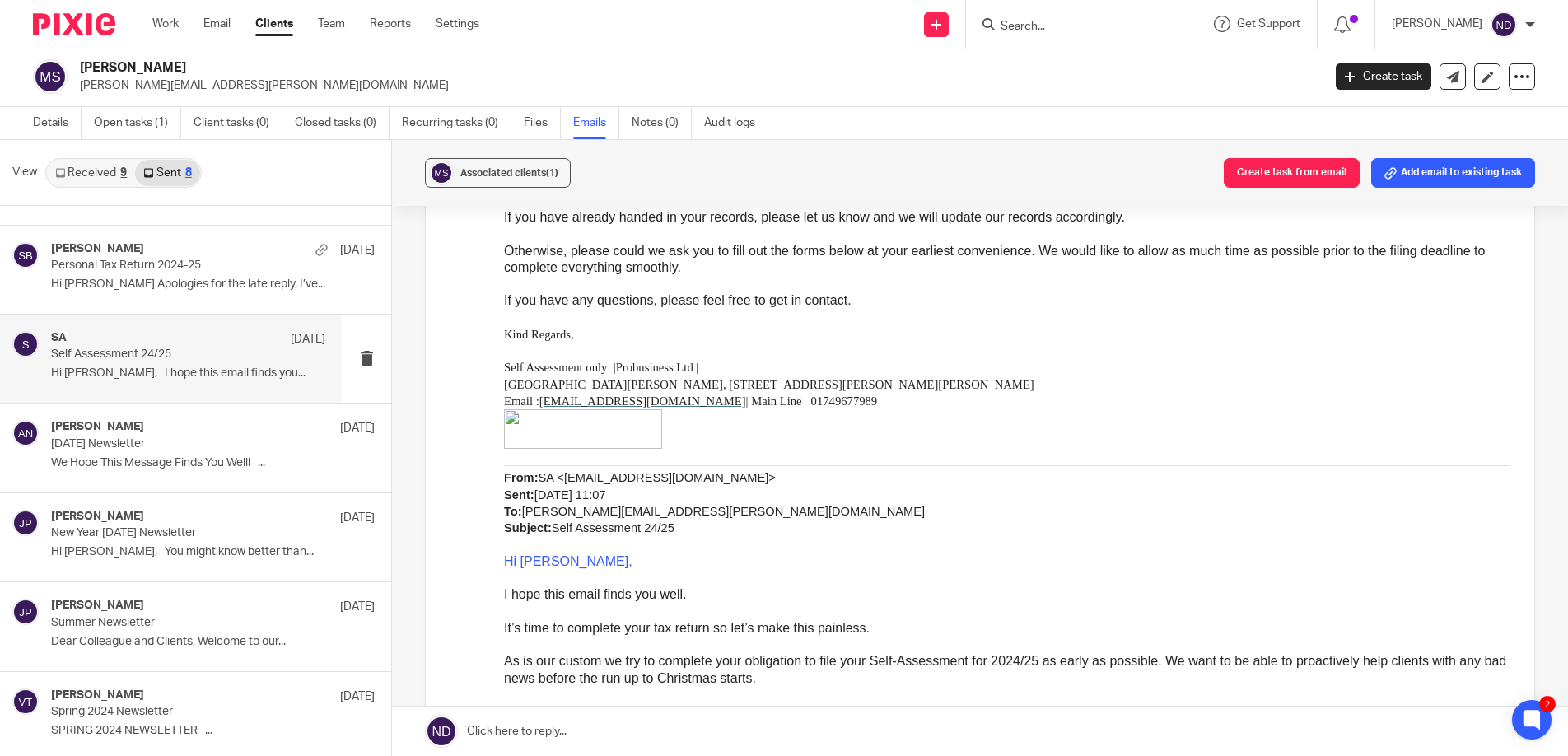
scroll to position [1124, 0]
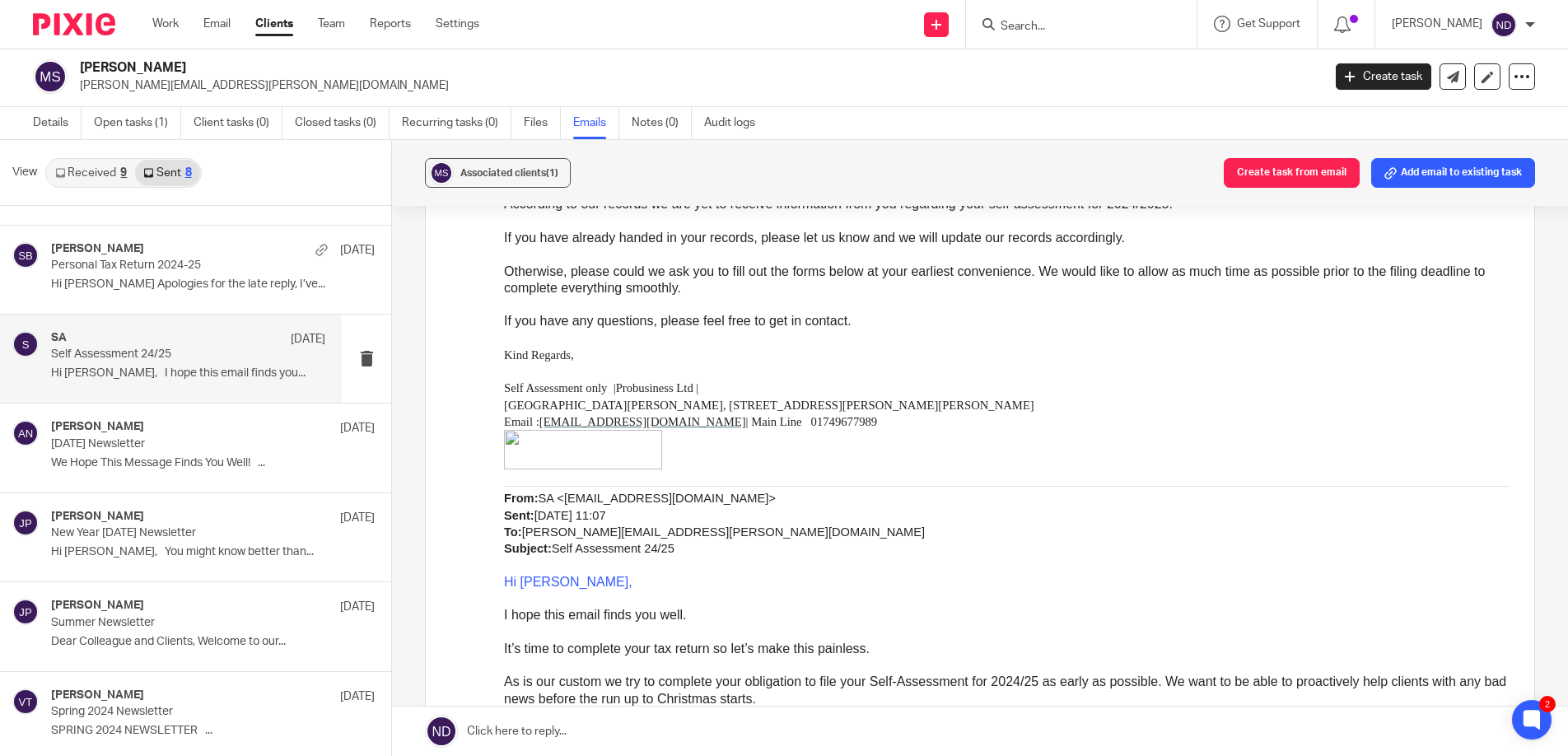
click at [1032, 23] on input "Search" at bounding box center [1073, 27] width 148 height 15
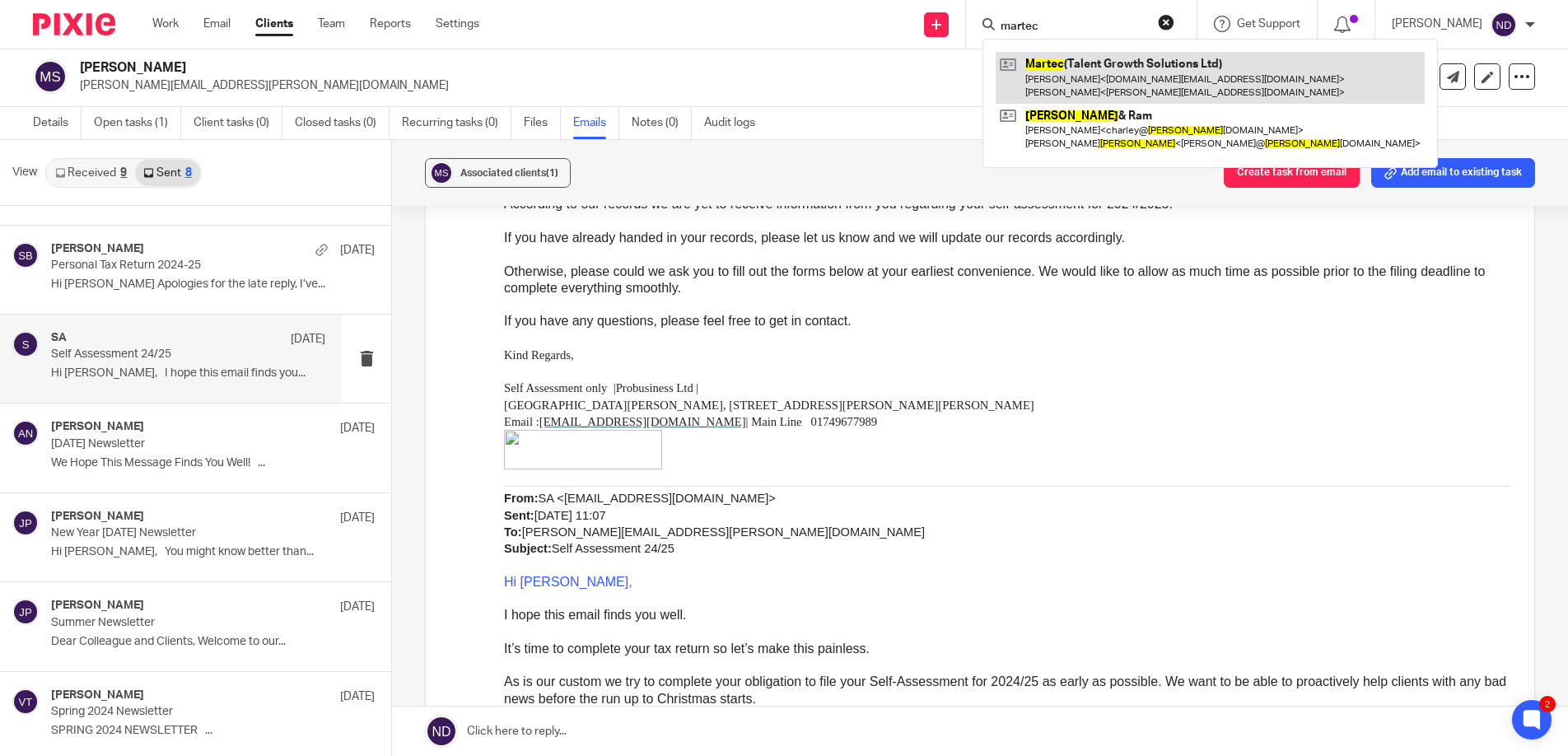
type input "martec"
click at [1133, 74] on link at bounding box center [1211, 78] width 429 height 51
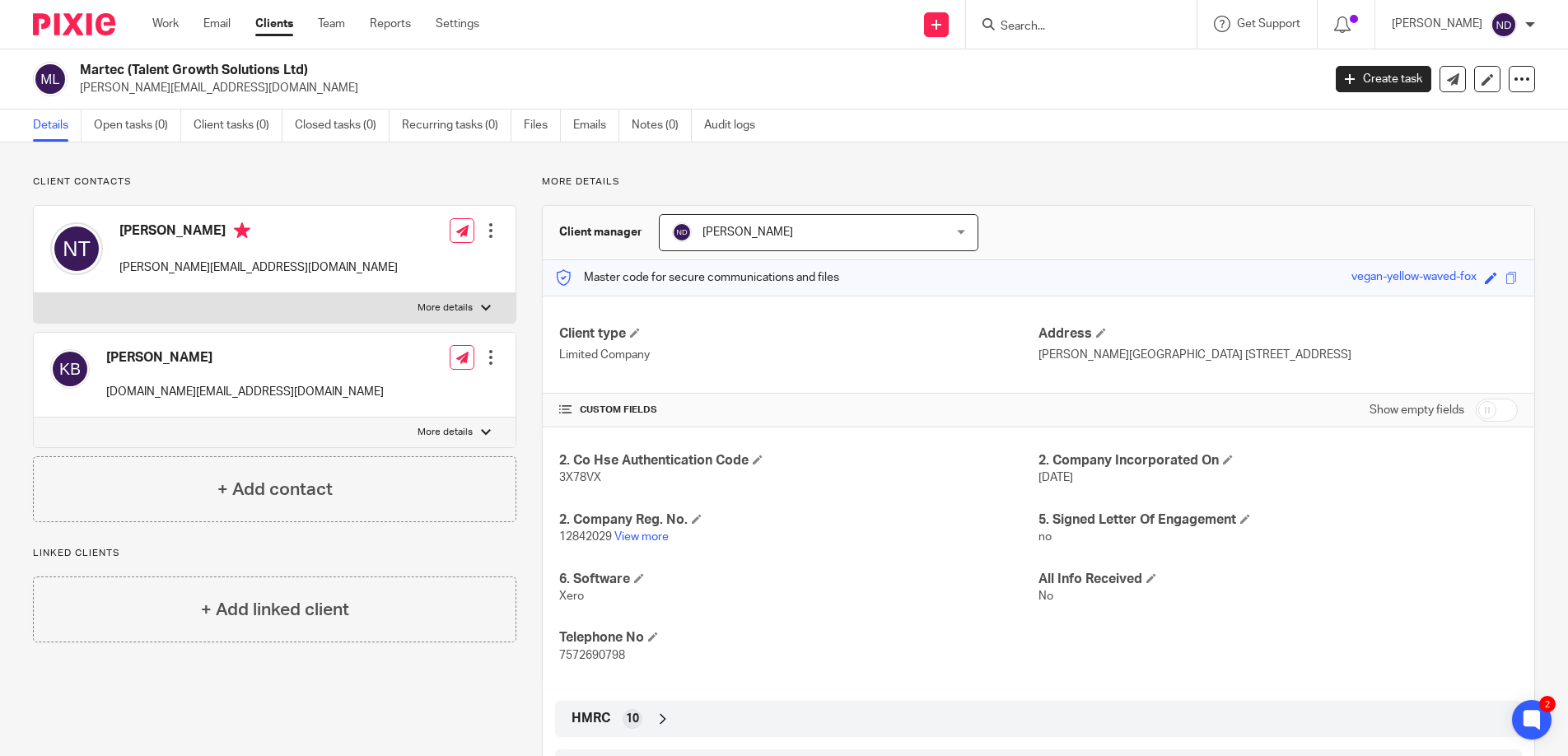
scroll to position [6, 0]
